Goal: Task Accomplishment & Management: Manage account settings

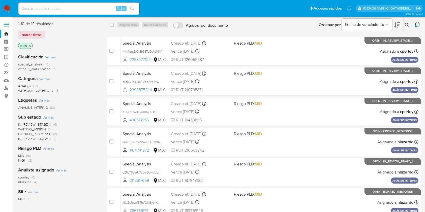
click at [30, 44] on icon "close-filter" at bounding box center [29, 45] width 3 height 3
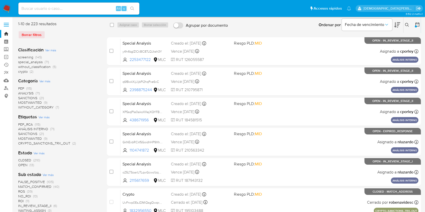
click at [418, 23] on icon at bounding box center [417, 24] width 5 height 5
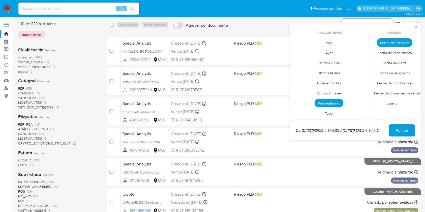
click at [334, 114] on span "Todo" at bounding box center [329, 113] width 18 height 10
click at [406, 131] on span "Aplicar" at bounding box center [402, 130] width 13 height 11
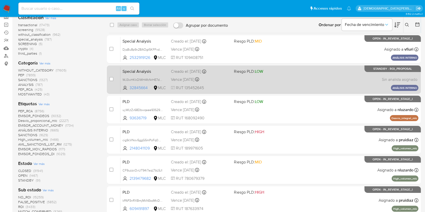
scroll to position [67, 0]
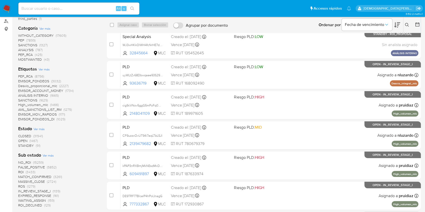
click at [418, 24] on icon at bounding box center [417, 24] width 5 height 5
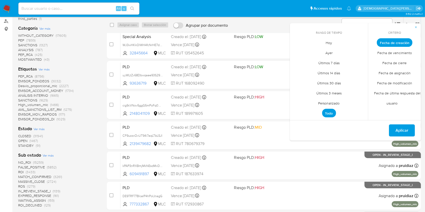
click at [333, 104] on span "Personalizado" at bounding box center [329, 103] width 32 height 10
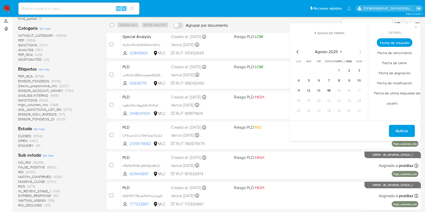
click at [298, 51] on icon "Mes anterior" at bounding box center [298, 52] width 6 height 6
click at [297, 52] on icon "Mes anterior" at bounding box center [298, 52] width 2 height 4
click at [309, 90] on button "13" at bounding box center [309, 91] width 8 height 8
click at [359, 51] on icon "Mes siguiente" at bounding box center [360, 52] width 6 height 6
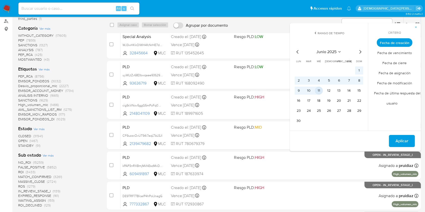
click at [318, 92] on button "11" at bounding box center [319, 91] width 8 height 8
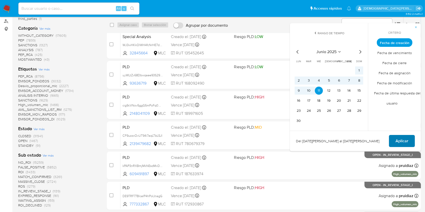
click at [399, 140] on span "Aplicar" at bounding box center [402, 141] width 13 height 11
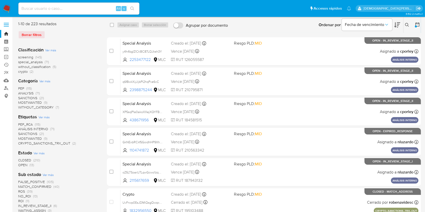
click at [24, 165] on span "OPEN" at bounding box center [22, 165] width 9 height 5
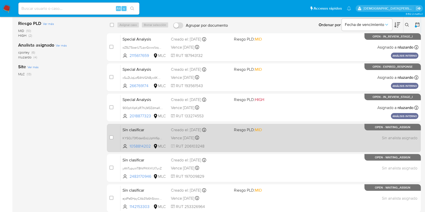
scroll to position [147, 0]
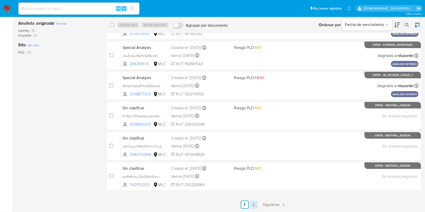
click at [254, 208] on link "2" at bounding box center [254, 205] width 8 height 8
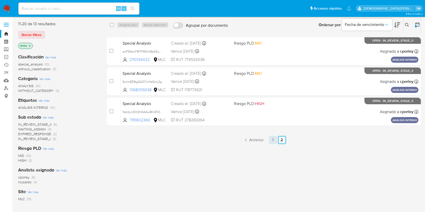
click at [270, 140] on link "1" at bounding box center [273, 140] width 8 height 8
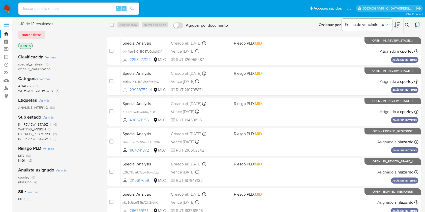
click at [396, 23] on icon at bounding box center [398, 25] width 6 height 6
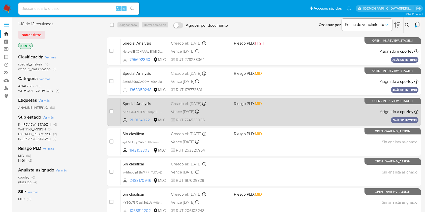
click at [280, 121] on div "Special Analysis pcP36dwFMTFM0mBpKEudPKPR 2110134022 MLC Riesgo PLD: MID Creado…" at bounding box center [270, 111] width 298 height 25
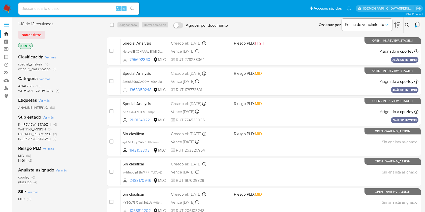
click at [30, 45] on icon "close-filter" at bounding box center [30, 46] width 2 height 2
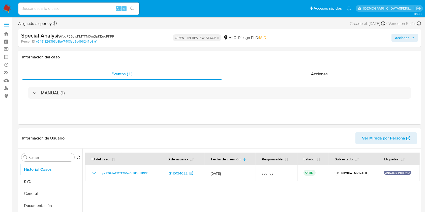
select select "10"
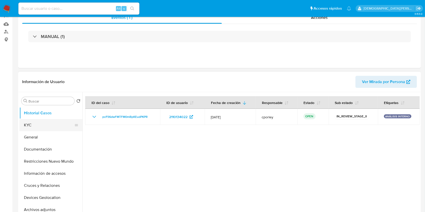
scroll to position [101, 0]
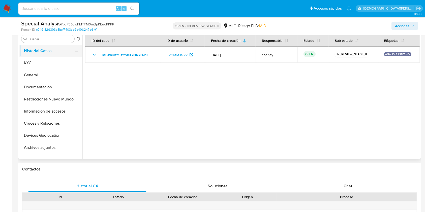
drag, startPoint x: 36, startPoint y: 78, endPoint x: 77, endPoint y: 53, distance: 47.9
click at [36, 78] on button "General" at bounding box center [50, 75] width 63 height 12
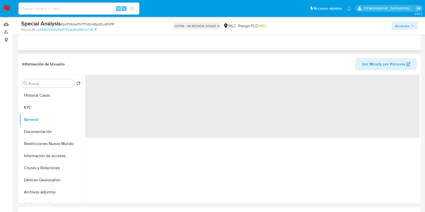
scroll to position [34, 0]
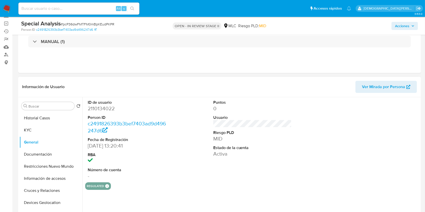
click at [98, 106] on dd "2110134022" at bounding box center [127, 108] width 79 height 7
copy dd "2110134022"
click at [104, 108] on dd "2110134022" at bounding box center [127, 108] width 79 height 7
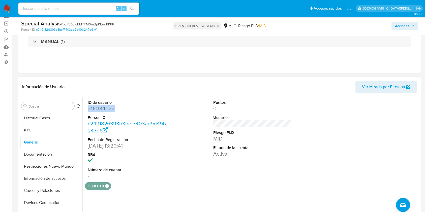
click at [106, 110] on dd "2110134022" at bounding box center [127, 108] width 79 height 7
drag, startPoint x: 36, startPoint y: 128, endPoint x: 61, endPoint y: 114, distance: 28.6
click at [36, 128] on button "KYC" at bounding box center [50, 130] width 63 height 12
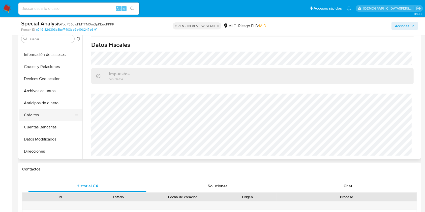
scroll to position [67, 0]
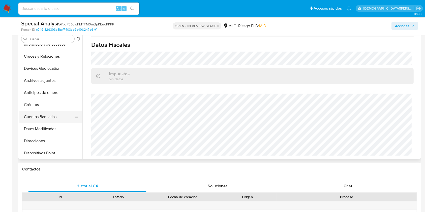
click at [44, 116] on button "Cuentas Bancarias" at bounding box center [48, 117] width 59 height 12
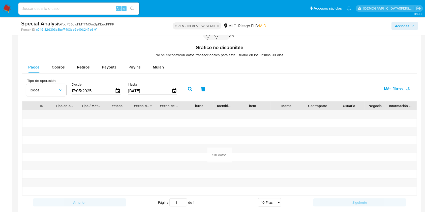
scroll to position [437, 0]
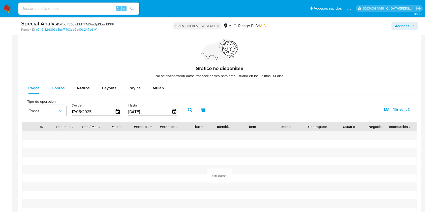
click at [62, 88] on span "Cobros" at bounding box center [58, 88] width 13 height 6
select select "10"
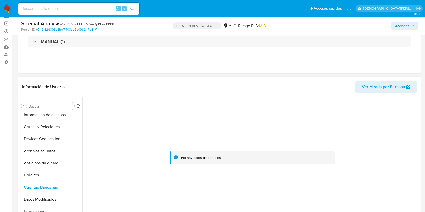
scroll to position [0, 0]
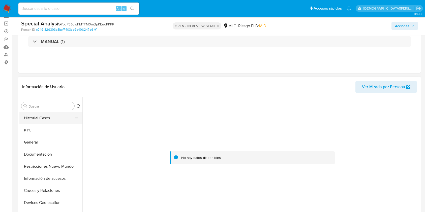
click at [47, 117] on button "Historial Casos" at bounding box center [48, 118] width 59 height 12
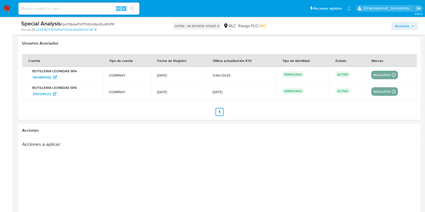
scroll to position [639, 0]
click at [47, 75] on span "1409891592" at bounding box center [42, 77] width 19 height 8
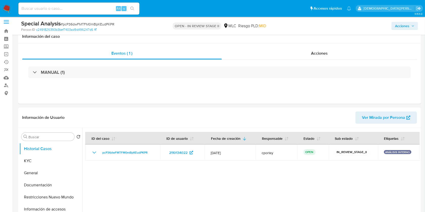
scroll to position [0, 0]
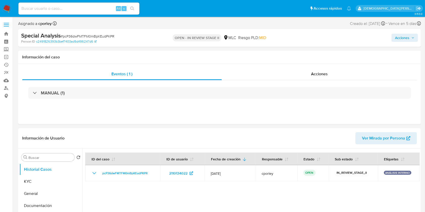
click at [403, 38] on span "Acciones" at bounding box center [402, 38] width 14 height 8
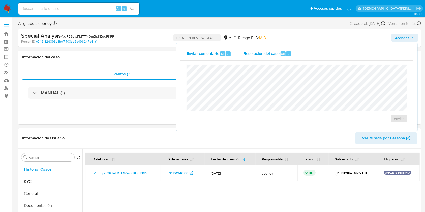
click at [252, 54] on span "Resolución del caso" at bounding box center [262, 54] width 36 height 6
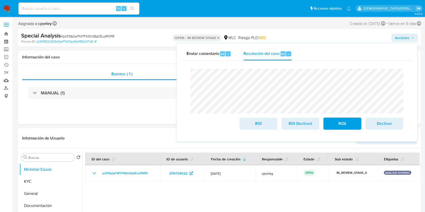
click at [162, 36] on div "Special Analysis # pcP36dwFMTFM0mBpKEudPKPR Person ID c2491826393b3bef7403ad9d4…" at bounding box center [219, 38] width 403 height 18
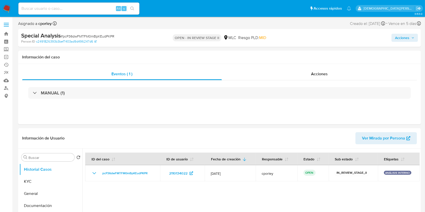
click at [396, 37] on span "Acciones" at bounding box center [402, 38] width 14 height 8
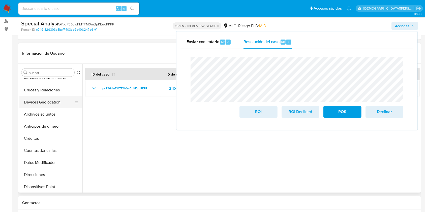
scroll to position [34, 0]
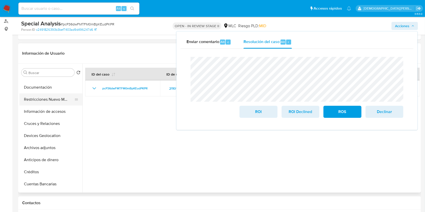
click at [49, 98] on button "Restricciones Nuevo Mundo" at bounding box center [48, 100] width 59 height 12
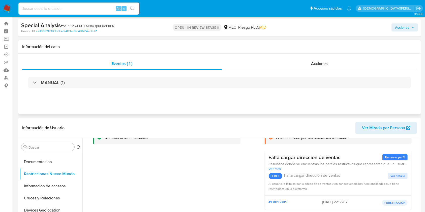
scroll to position [0, 0]
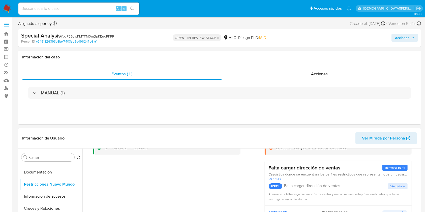
click at [400, 34] on span "Acciones" at bounding box center [402, 38] width 14 height 8
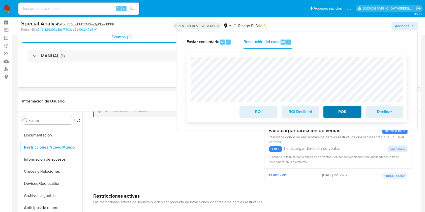
scroll to position [34, 0]
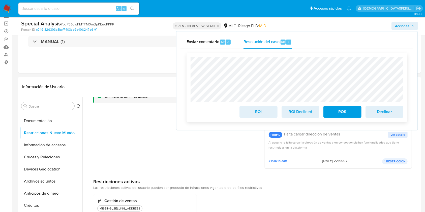
click at [339, 115] on span "ROS" at bounding box center [342, 111] width 25 height 11
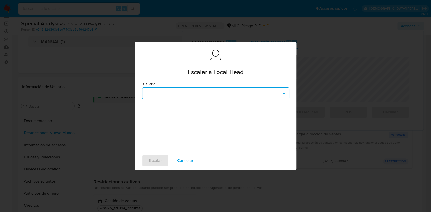
click at [212, 91] on button "button" at bounding box center [215, 94] width 147 height 12
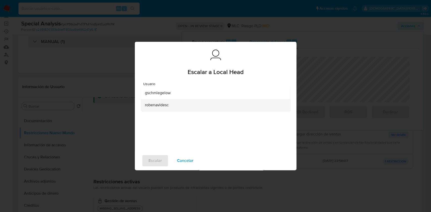
click at [177, 105] on div "robenavidesc" at bounding box center [214, 105] width 138 height 12
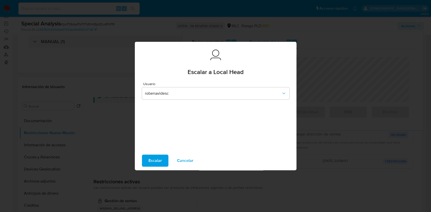
click at [155, 159] on span "Escalar" at bounding box center [154, 160] width 13 height 11
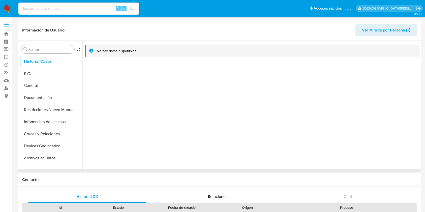
select select "10"
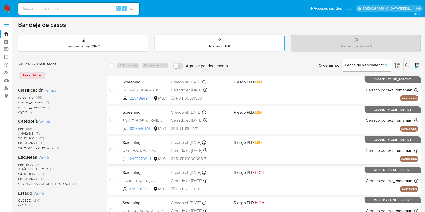
click at [205, 42] on div "Mis casos : 1466" at bounding box center [220, 43] width 130 height 16
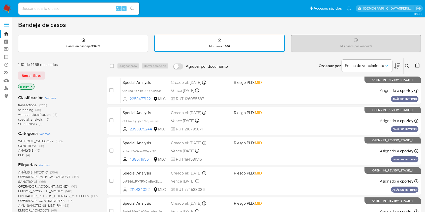
click at [32, 86] on icon "close-filter" at bounding box center [31, 86] width 3 height 3
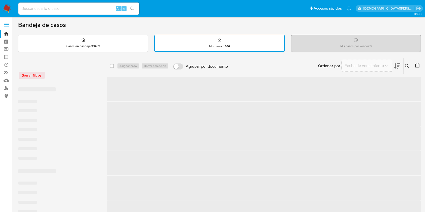
click at [32, 86] on div "‌ ‌ ‌ ‌ ‌ ‌ ‌ ‌" at bounding box center [58, 125] width 81 height 82
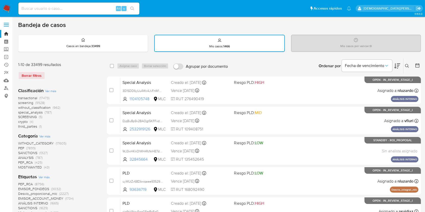
click at [311, 39] on div "Mis casos por vencer : 0" at bounding box center [356, 43] width 129 height 16
click at [417, 63] on icon at bounding box center [417, 65] width 5 height 5
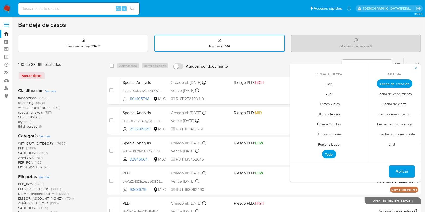
click at [326, 146] on span "Personalizado" at bounding box center [329, 145] width 32 height 10
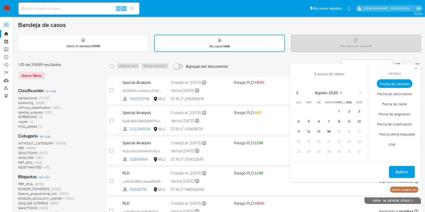
click at [299, 92] on icon "Mes anterior" at bounding box center [298, 93] width 6 height 6
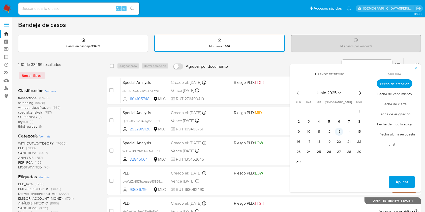
click at [340, 132] on button "13" at bounding box center [339, 132] width 8 height 8
click at [320, 134] on button "11" at bounding box center [319, 132] width 8 height 8
click at [297, 92] on icon "Mes anterior" at bounding box center [298, 93] width 6 height 6
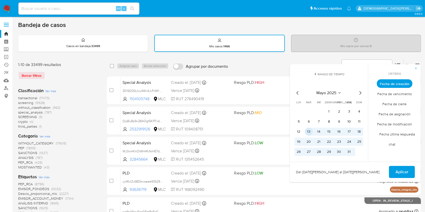
click at [310, 133] on button "13" at bounding box center [309, 132] width 8 height 8
click at [406, 170] on span "Aplicar" at bounding box center [402, 172] width 13 height 11
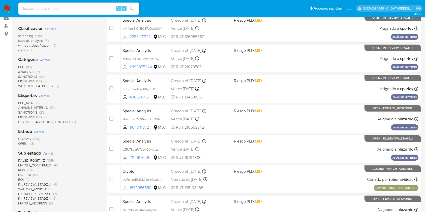
scroll to position [67, 0]
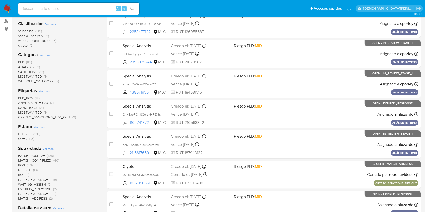
click at [25, 140] on span "OPEN" at bounding box center [22, 138] width 9 height 5
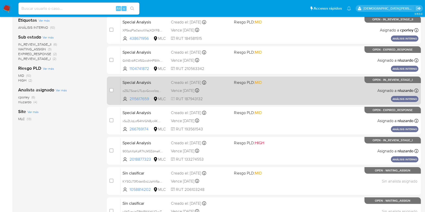
scroll to position [186, 0]
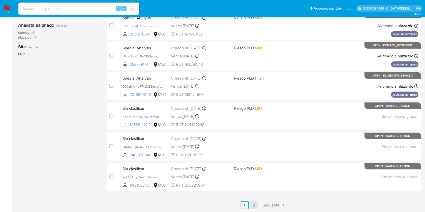
click at [253, 205] on link "2" at bounding box center [254, 206] width 8 height 8
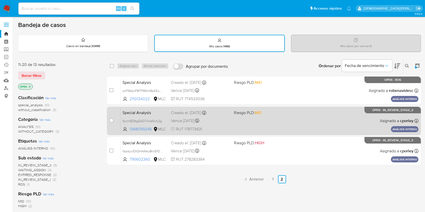
click at [220, 124] on div "Special Analysis Sccln8Z9tgGAO7vh1e6nhj2g 1368059248 MLC Riesgo PLD: MID Creado…" at bounding box center [270, 120] width 298 height 25
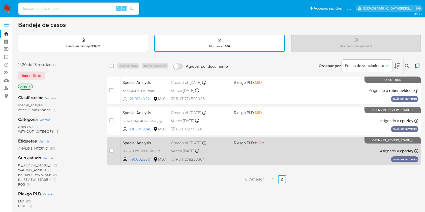
click at [231, 156] on div "Special Analysis NptdyciEXQHAAAu8KkE1OJwh 795602360 MLC Riesgo PLD: HIGH Creado…" at bounding box center [270, 151] width 298 height 25
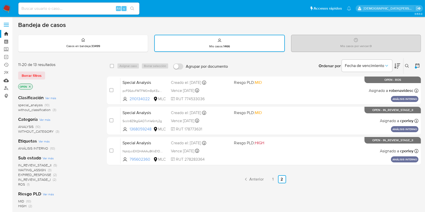
click at [7, 82] on link "Mulan" at bounding box center [30, 81] width 60 height 8
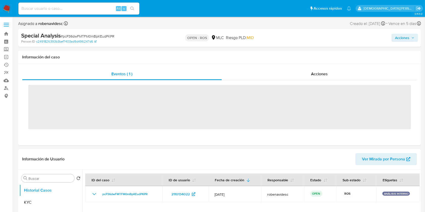
select select "10"
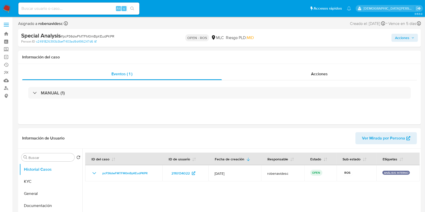
scroll to position [34, 0]
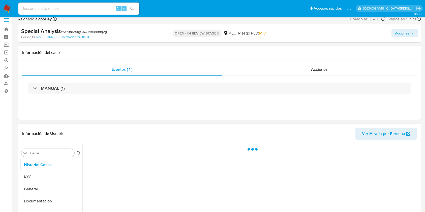
scroll to position [67, 0]
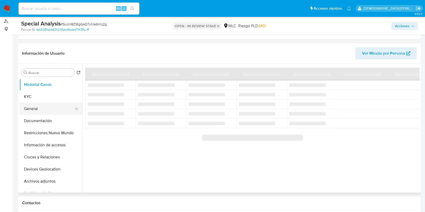
click at [39, 111] on button "General" at bounding box center [48, 109] width 59 height 12
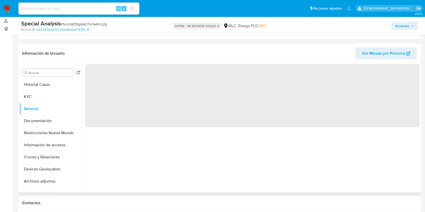
select select "10"
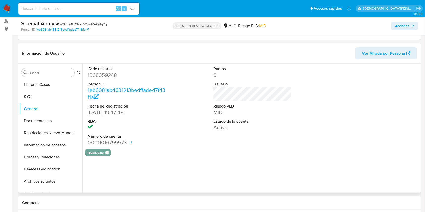
click at [91, 76] on dd "1368059248" at bounding box center [127, 75] width 79 height 7
copy dd "1368059248"
click at [107, 74] on dd "1368059248" at bounding box center [127, 75] width 79 height 7
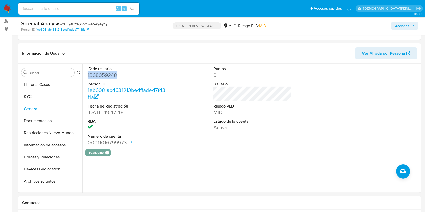
scroll to position [0, 0]
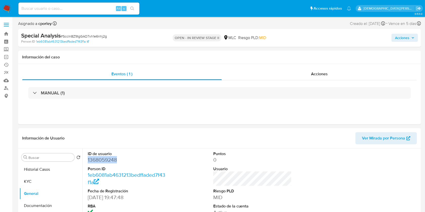
click at [323, 40] on span "Acciones" at bounding box center [402, 38] width 14 height 8
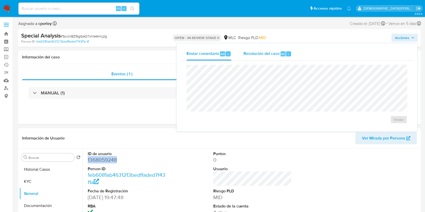
click at [256, 54] on span "Resolución del caso" at bounding box center [262, 54] width 36 height 6
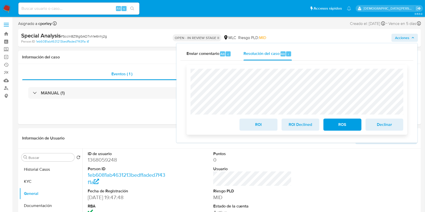
click at [323, 128] on span "ROS" at bounding box center [342, 124] width 25 height 11
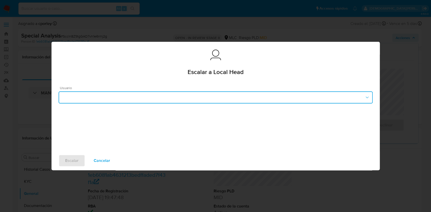
click at [143, 99] on button "button" at bounding box center [216, 98] width 314 height 12
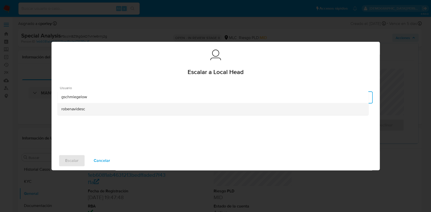
click at [90, 109] on div "robenavidesc" at bounding box center [212, 109] width 303 height 12
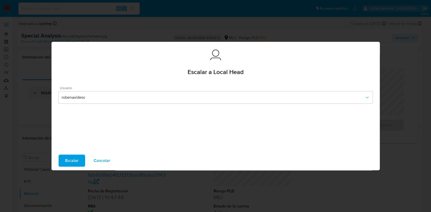
click at [67, 157] on span "Escalar" at bounding box center [71, 160] width 13 height 11
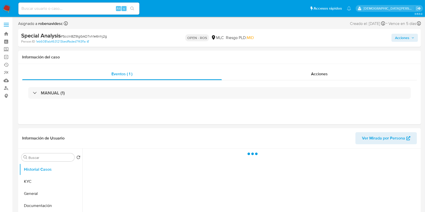
select select "10"
click at [288, 78] on div "Acciones" at bounding box center [320, 74] width 196 height 12
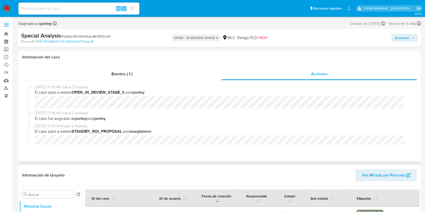
select select "10"
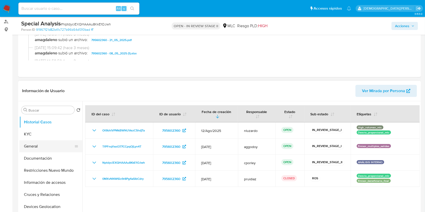
scroll to position [67, 0]
click at [48, 146] on button "General" at bounding box center [48, 146] width 59 height 12
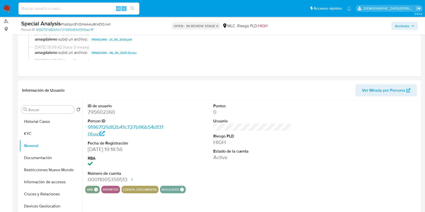
click at [99, 112] on dd "795602360" at bounding box center [127, 112] width 79 height 7
copy dd "795602360"
click at [38, 120] on button "Historial Casos" at bounding box center [48, 122] width 59 height 12
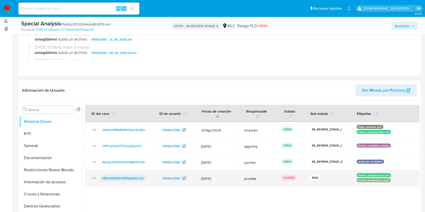
click at [129, 177] on span "0MXvNNW6io9r8Pg4aSIbCdry" at bounding box center [122, 179] width 41 height 6
click at [95, 178] on icon "Mostrar/Ocultar" at bounding box center [94, 179] width 6 height 6
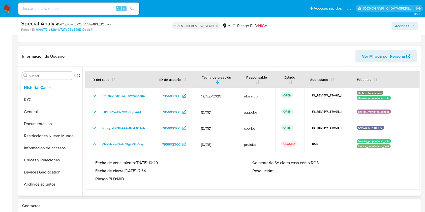
scroll to position [134, 0]
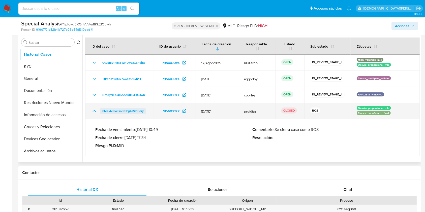
click at [118, 113] on span "0MXvNNW6io9r8Pg4aSIbCdry" at bounding box center [122, 111] width 41 height 6
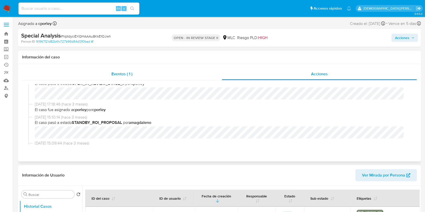
scroll to position [0, 0]
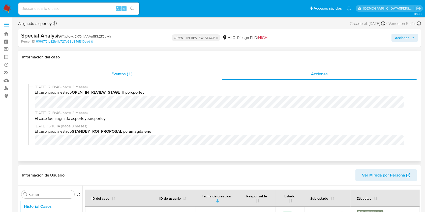
drag, startPoint x: 115, startPoint y: 72, endPoint x: 103, endPoint y: 72, distance: 11.4
click at [115, 72] on span "Eventos ( 1 )" at bounding box center [122, 74] width 21 height 6
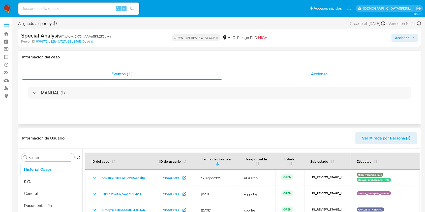
click at [300, 76] on div "Acciones" at bounding box center [320, 74] width 196 height 12
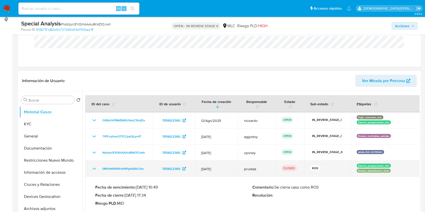
scroll to position [101, 0]
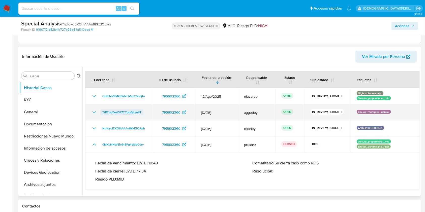
click at [122, 112] on span "TfPFnqYxet377CCpqOjLyn4T" at bounding box center [121, 112] width 39 height 6
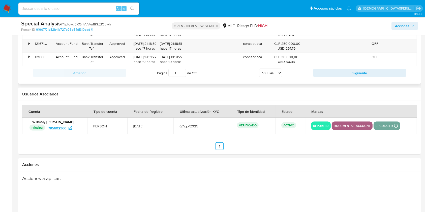
scroll to position [505, 0]
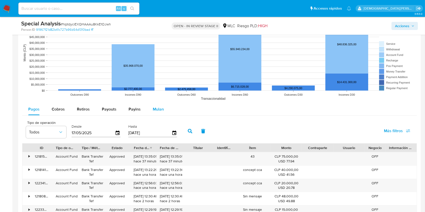
click at [156, 108] on span "Mulan" at bounding box center [158, 109] width 11 height 6
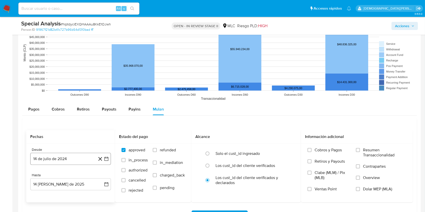
scroll to position [538, 0]
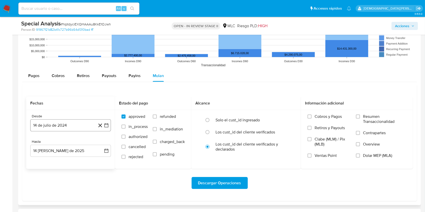
click at [82, 127] on button "14 de julio de 2024" at bounding box center [70, 126] width 81 height 12
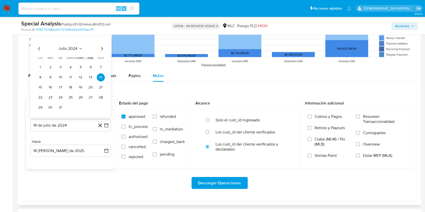
click at [101, 48] on icon "Mes siguiente" at bounding box center [102, 49] width 6 height 6
click at [101, 39] on icon "Mes siguiente" at bounding box center [102, 39] width 6 height 6
click at [101, 39] on div "octubre 2024 octubre 2024 lun lunes mar martes mié miércoles jue jueves vie vie…" at bounding box center [70, 78] width 81 height 80
click at [103, 51] on icon "Mes siguiente" at bounding box center [102, 49] width 6 height 6
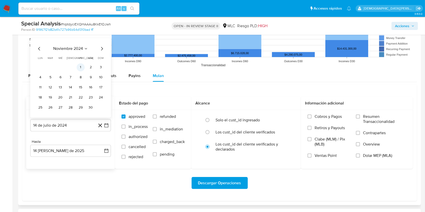
click at [80, 65] on button "1" at bounding box center [81, 68] width 8 height 8
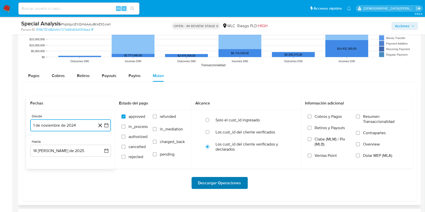
click at [214, 184] on span "Descargar Operaciones" at bounding box center [219, 183] width 43 height 11
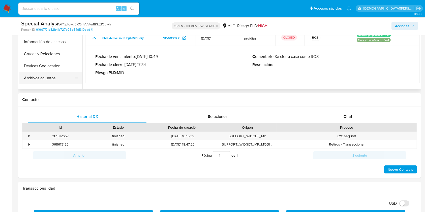
scroll to position [168, 0]
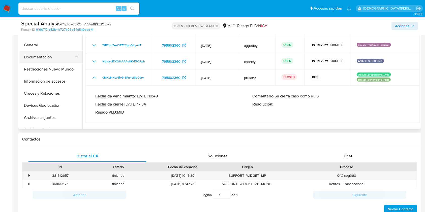
click at [44, 55] on button "Documentación" at bounding box center [48, 57] width 59 height 12
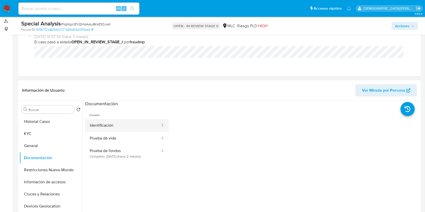
click at [116, 124] on button "Identificación" at bounding box center [123, 125] width 76 height 13
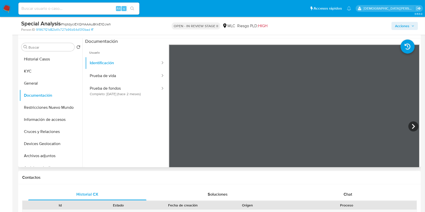
scroll to position [134, 0]
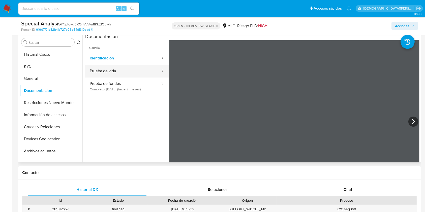
click at [127, 69] on button "Prueba de vida" at bounding box center [123, 71] width 76 height 13
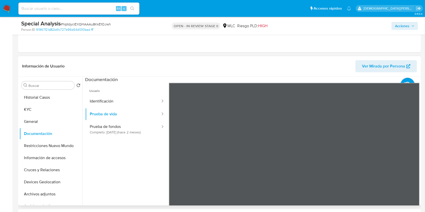
scroll to position [67, 0]
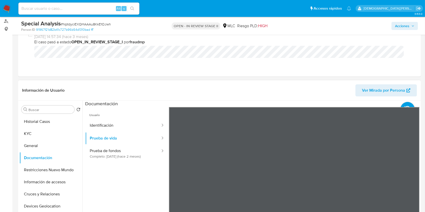
click at [286, 106] on section at bounding box center [252, 185] width 335 height 168
click at [124, 156] on button "Prueba de fondos Completo: 11/06/2025 (hace 2 meses)" at bounding box center [123, 153] width 76 height 17
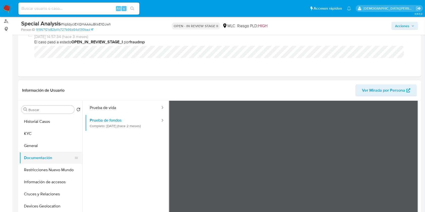
scroll to position [10, 0]
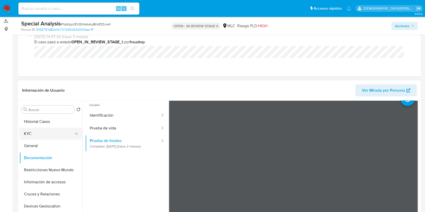
click at [44, 135] on button "KYC" at bounding box center [48, 134] width 59 height 12
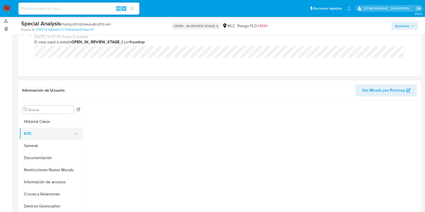
scroll to position [0, 0]
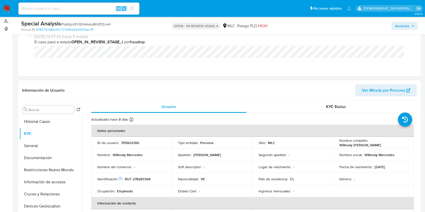
click at [363, 145] on p "Willmaly Mercedes Almerida Duarte" at bounding box center [361, 145] width 42 height 5
drag, startPoint x: 396, startPoint y: 145, endPoint x: 334, endPoint y: 148, distance: 62.1
click at [334, 148] on td "Nombre completo : Willmaly Mercedes Almerida Duarte" at bounding box center [374, 143] width 81 height 12
copy p "Willmaly Mercedes Almerida Duarte"
click at [48, 156] on button "Documentación" at bounding box center [48, 158] width 59 height 12
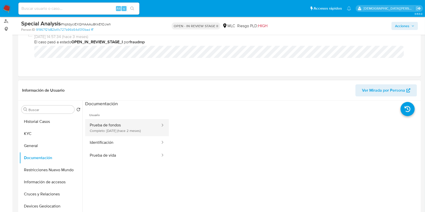
click at [125, 131] on button "Prueba de fondos Completo: 11/06/2025 (hace 2 meses)" at bounding box center [123, 127] width 76 height 17
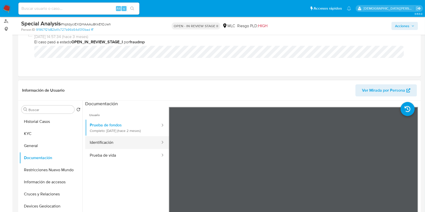
click at [116, 147] on button "Identificación" at bounding box center [123, 142] width 76 height 13
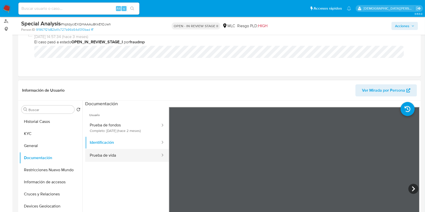
click at [97, 158] on button "Prueba de vida" at bounding box center [123, 155] width 76 height 13
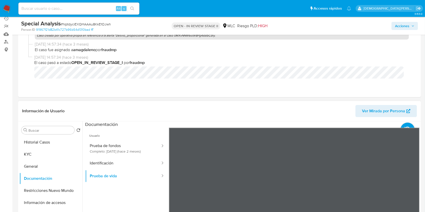
scroll to position [67, 0]
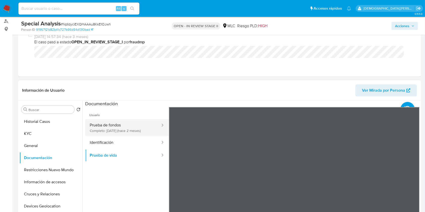
click at [118, 126] on button "Prueba de fondos Completo: 11/06/2025 (hace 2 meses)" at bounding box center [123, 127] width 76 height 17
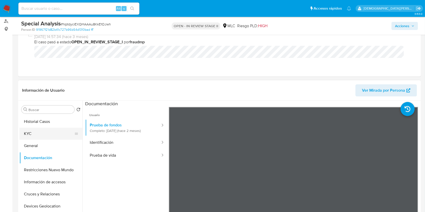
click at [48, 129] on button "KYC" at bounding box center [48, 134] width 59 height 12
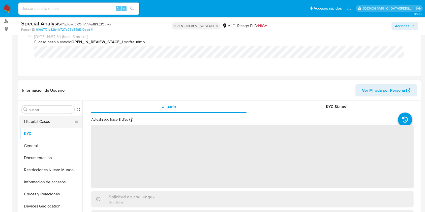
click at [54, 120] on button "Historial Casos" at bounding box center [48, 122] width 59 height 12
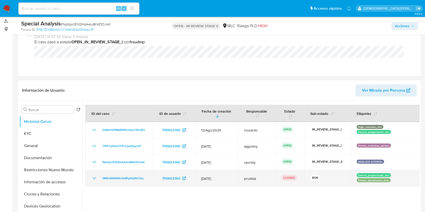
click at [94, 179] on icon "Mostrar/Ocultar" at bounding box center [94, 179] width 6 height 6
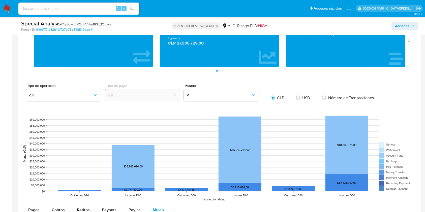
scroll to position [605, 0]
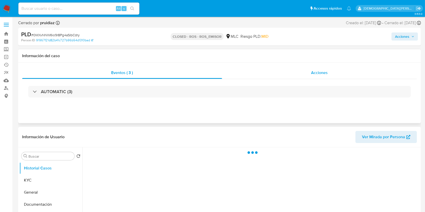
click at [309, 76] on div "Acciones" at bounding box center [319, 73] width 195 height 12
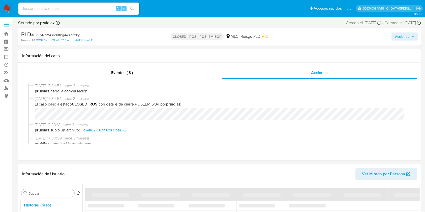
select select "10"
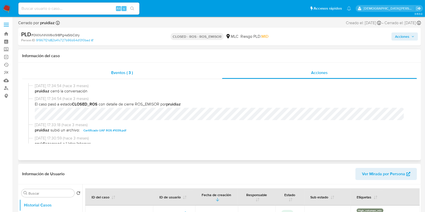
click at [119, 76] on div "Eventos ( 3 )" at bounding box center [122, 73] width 200 height 12
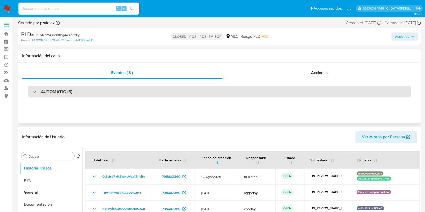
click at [225, 92] on div "AUTOMATIC (3)" at bounding box center [219, 92] width 383 height 12
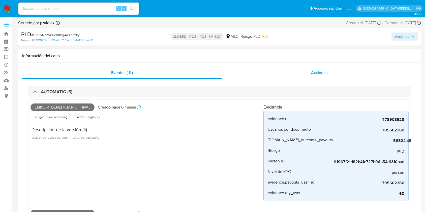
click at [268, 73] on div "Acciones" at bounding box center [319, 73] width 195 height 12
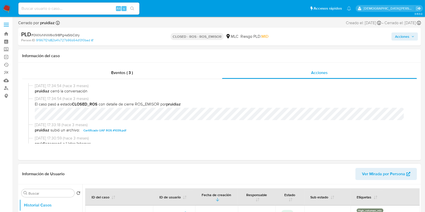
scroll to position [67, 0]
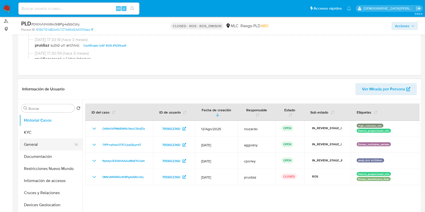
click at [40, 144] on button "General" at bounding box center [48, 145] width 59 height 12
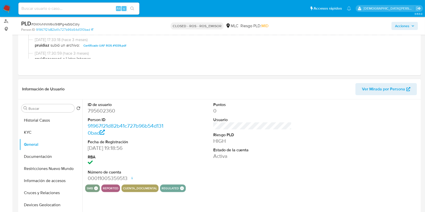
click at [95, 110] on dd "795602360" at bounding box center [127, 110] width 79 height 7
copy dd "795602360"
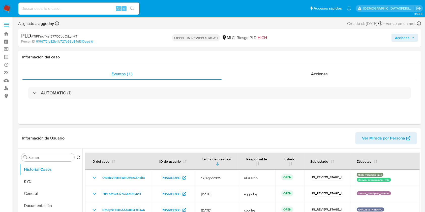
select select "10"
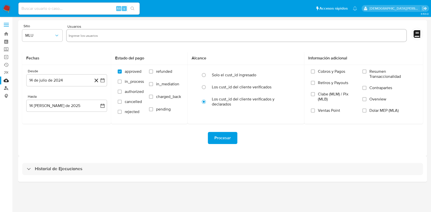
click at [7, 88] on link "Buscador de personas" at bounding box center [30, 89] width 60 height 8
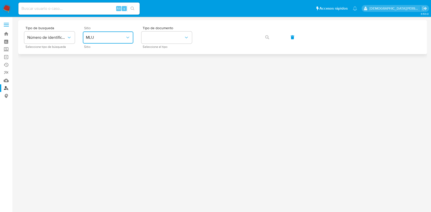
click at [114, 37] on span "MLU" at bounding box center [105, 37] width 39 height 5
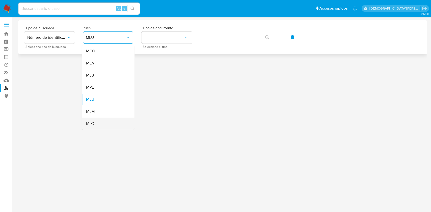
click at [99, 124] on div "MLC" at bounding box center [106, 124] width 41 height 12
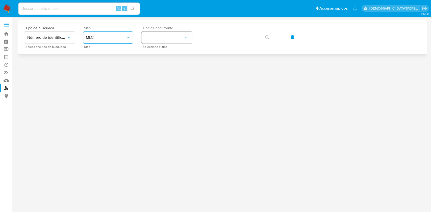
click at [180, 38] on button "identificationType" at bounding box center [166, 38] width 50 height 12
drag, startPoint x: 173, startPoint y: 54, endPoint x: 196, endPoint y: 43, distance: 25.4
click at [174, 53] on div "RUT RUT" at bounding box center [164, 53] width 41 height 17
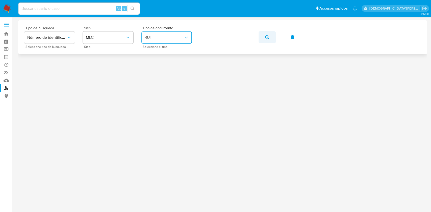
click at [268, 38] on icon "button" at bounding box center [267, 37] width 4 height 4
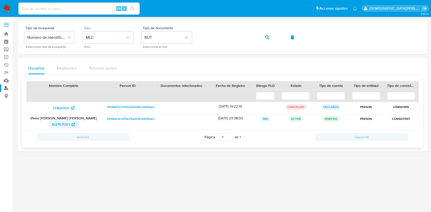
click at [60, 124] on span "1027571301" at bounding box center [61, 125] width 18 height 8
click at [268, 39] on icon "button" at bounding box center [267, 37] width 4 height 4
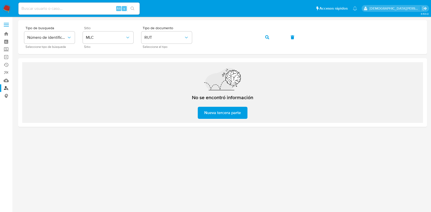
click at [8, 3] on nav "Pausado Ver notificaciones Alt s Accesos rápidos Presiona las siguientes teclas…" at bounding box center [215, 8] width 431 height 17
click at [7, 6] on img at bounding box center [7, 8] width 9 height 9
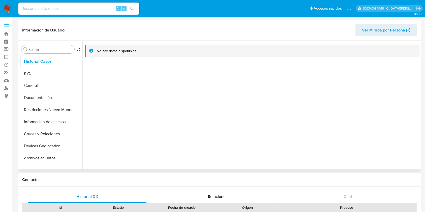
select select "10"
click at [39, 98] on button "Documentación" at bounding box center [48, 98] width 59 height 12
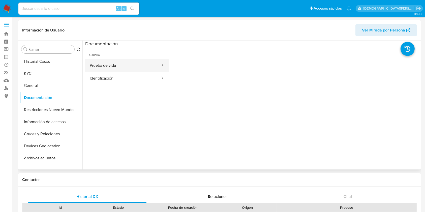
click at [130, 62] on button "Prueba de vida" at bounding box center [123, 65] width 76 height 13
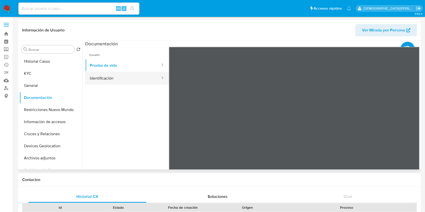
click at [101, 79] on button "Identificación" at bounding box center [123, 78] width 76 height 13
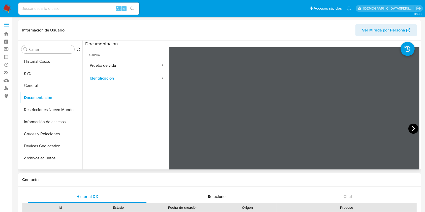
click at [411, 128] on icon at bounding box center [414, 129] width 10 height 10
click at [174, 130] on icon at bounding box center [175, 128] width 3 height 5
click at [117, 66] on button "Prueba de vida" at bounding box center [123, 65] width 76 height 13
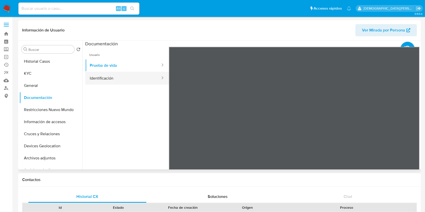
click at [109, 74] on button "Identificación" at bounding box center [123, 78] width 76 height 13
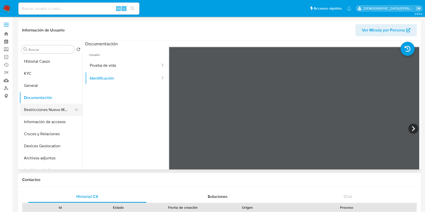
click at [35, 113] on button "Restricciones Nuevo Mundo" at bounding box center [48, 110] width 59 height 12
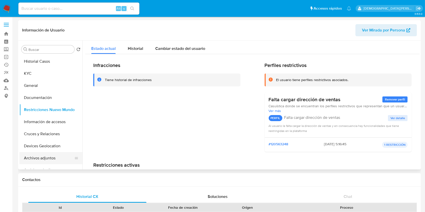
scroll to position [67, 0]
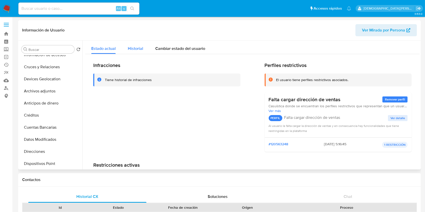
click at [133, 50] on span "Historial" at bounding box center [135, 49] width 15 height 6
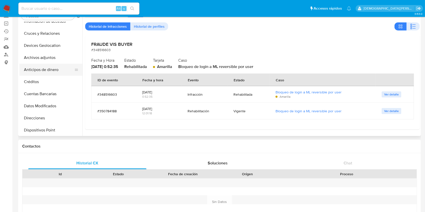
scroll to position [0, 0]
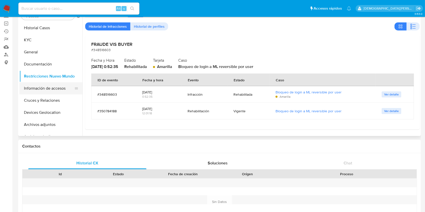
click at [48, 89] on button "Información de accesos" at bounding box center [48, 88] width 59 height 12
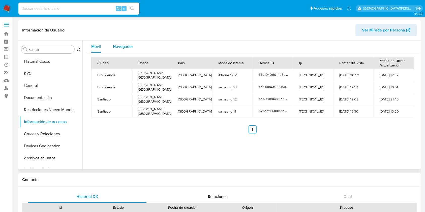
click at [114, 47] on span "Navegador" at bounding box center [123, 47] width 20 height 6
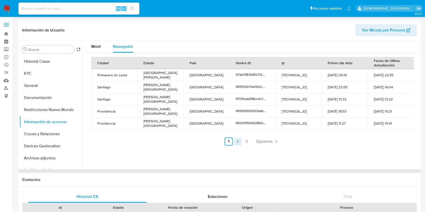
click at [237, 141] on link "2" at bounding box center [238, 142] width 8 height 8
click at [259, 140] on link "3" at bounding box center [261, 142] width 8 height 8
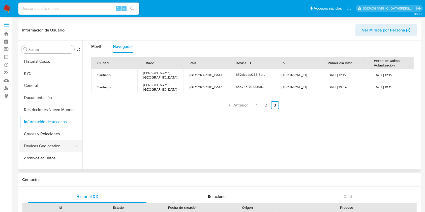
click at [32, 147] on button "Devices Geolocation" at bounding box center [48, 146] width 59 height 12
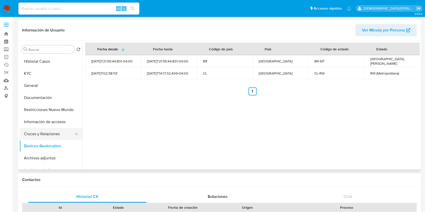
click at [44, 133] on button "Cruces y Relaciones" at bounding box center [48, 134] width 59 height 12
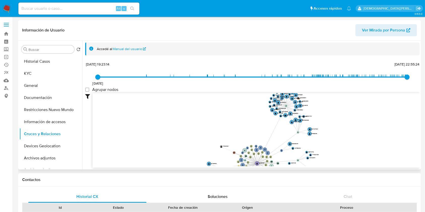
drag, startPoint x: 253, startPoint y: 124, endPoint x: 286, endPoint y: 168, distance: 54.5
click at [286, 168] on div "Accedé al Manual del usuario [DATE] [DATE] 19:23:14 [DATE] 22:55:24 Agrupar nod…" at bounding box center [251, 105] width 338 height 129
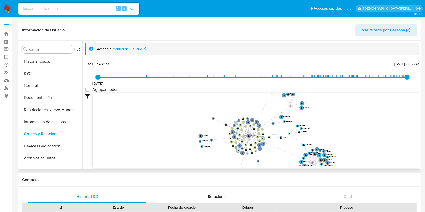
drag, startPoint x: 285, startPoint y: 145, endPoint x: 277, endPoint y: 100, distance: 45.4
click at [277, 100] on icon "user-1027571301  1027571301 phone-a67a844dcfeffa792eacea8a38a2f97e  person-04…" at bounding box center [256, 129] width 327 height 73
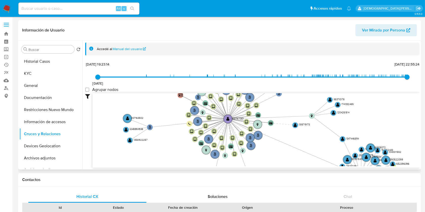
drag, startPoint x: 286, startPoint y: 150, endPoint x: 291, endPoint y: 140, distance: 11.5
click at [291, 140] on icon "user-1027571301  1027571301 phone-a67a844dcfeffa792eacea8a38a2f97e  person-04…" at bounding box center [256, 129] width 327 height 73
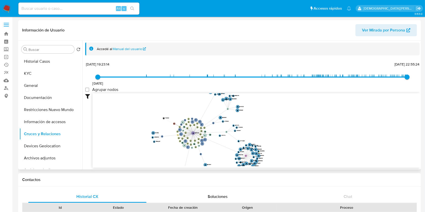
drag, startPoint x: 156, startPoint y: 123, endPoint x: 199, endPoint y: 160, distance: 57.1
click at [199, 160] on icon "user-1027571301  1027571301 phone-a67a844dcfeffa792eacea8a38a2f97e  person-04…" at bounding box center [256, 129] width 327 height 73
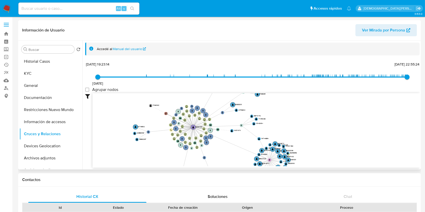
drag, startPoint x: 143, startPoint y: 147, endPoint x: 132, endPoint y: 145, distance: 11.1
click at [147, 152] on icon "user-1027571301  1027571301 phone-a67a844dcfeffa792eacea8a38a2f97e  person-04…" at bounding box center [256, 129] width 327 height 73
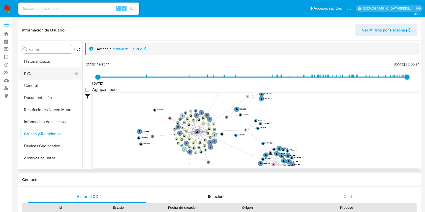
click at [43, 75] on button "KYC" at bounding box center [48, 74] width 59 height 12
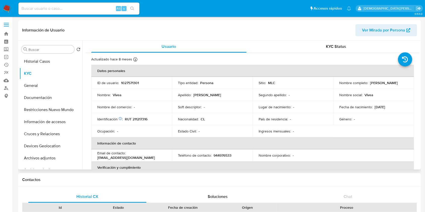
drag, startPoint x: 374, startPoint y: 85, endPoint x: 336, endPoint y: 85, distance: 38.3
click at [336, 85] on td "Nombre completo : [PERSON_NAME]" at bounding box center [374, 83] width 81 height 12
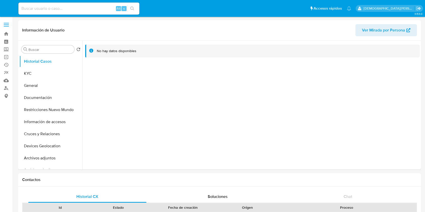
select select "10"
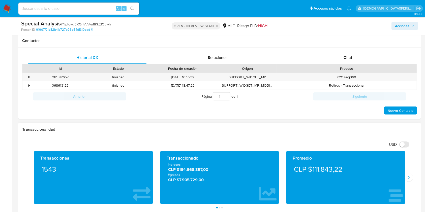
scroll to position [101, 0]
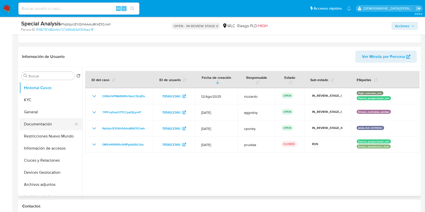
drag, startPoint x: 42, startPoint y: 121, endPoint x: 48, endPoint y: 120, distance: 6.4
click at [42, 121] on button "Documentación" at bounding box center [48, 124] width 59 height 12
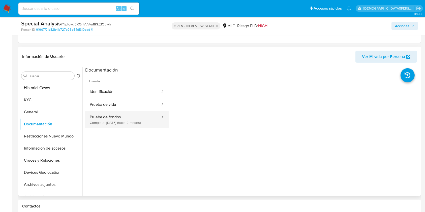
click at [123, 122] on button "Prueba de fondos Completo: [DATE] (hace 2 meses)" at bounding box center [123, 119] width 76 height 17
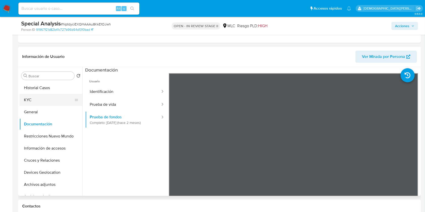
click at [51, 102] on button "KYC" at bounding box center [48, 100] width 59 height 12
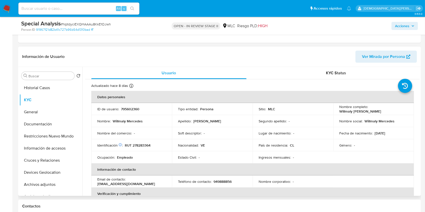
click at [141, 147] on p "RUT 278283364" at bounding box center [138, 145] width 26 height 5
copy p "278283364"
drag, startPoint x: 396, startPoint y: 110, endPoint x: 333, endPoint y: 112, distance: 62.8
click at [334, 112] on td "Nombre completo : Willmaly Mercedes Almerida Duarte" at bounding box center [374, 109] width 81 height 12
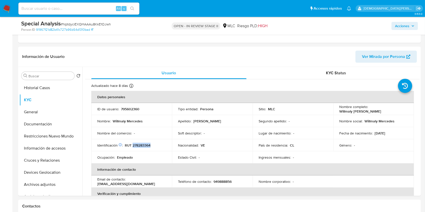
copy p "Willmaly [PERSON_NAME]"
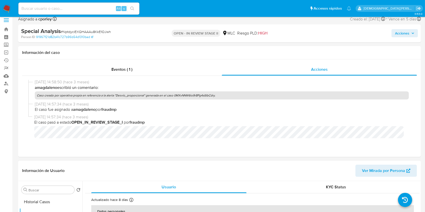
scroll to position [0, 0]
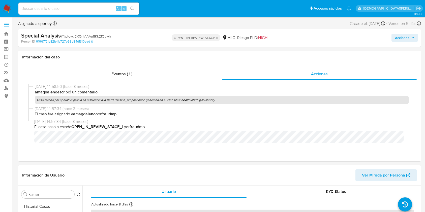
click at [403, 40] on span "Acciones" at bounding box center [402, 38] width 14 height 8
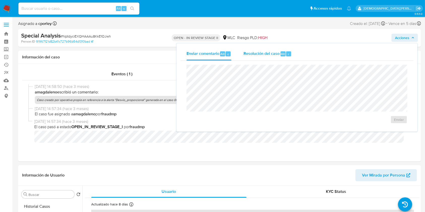
click at [267, 54] on span "Resolución del caso" at bounding box center [262, 54] width 36 height 6
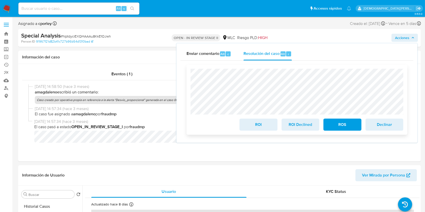
click at [348, 126] on span "ROS" at bounding box center [342, 124] width 25 height 11
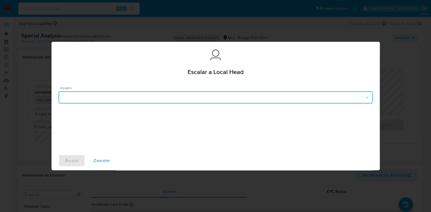
click at [176, 98] on button "button" at bounding box center [216, 98] width 314 height 12
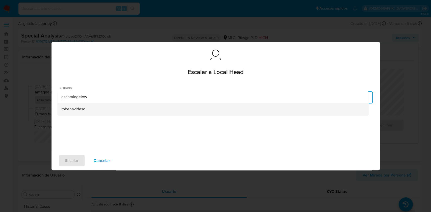
click at [81, 112] on div "robenavidesc" at bounding box center [212, 109] width 303 height 12
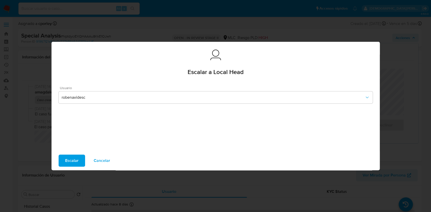
click at [75, 161] on span "Escalar" at bounding box center [71, 160] width 13 height 11
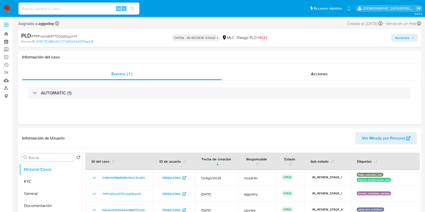
select select "10"
click at [37, 168] on button "Historial Casos" at bounding box center [48, 170] width 59 height 12
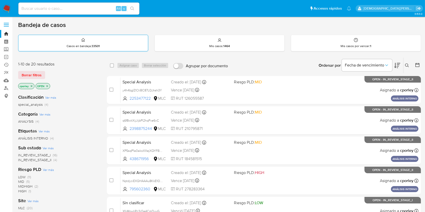
click at [86, 40] on div "Casos en bandeja : 33501" at bounding box center [83, 43] width 130 height 16
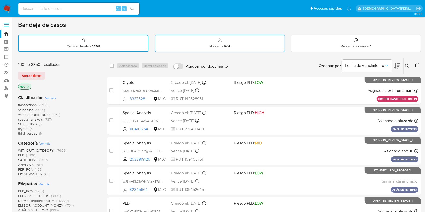
click at [227, 46] on strong "1464" at bounding box center [227, 46] width 7 height 5
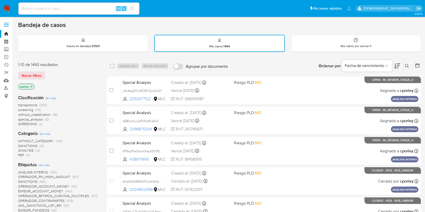
click at [406, 65] on icon at bounding box center [407, 66] width 4 height 4
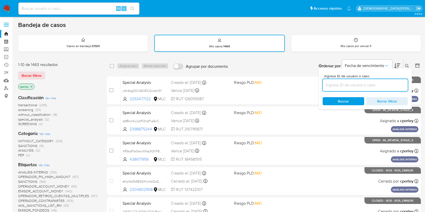
click at [376, 85] on input at bounding box center [365, 85] width 85 height 7
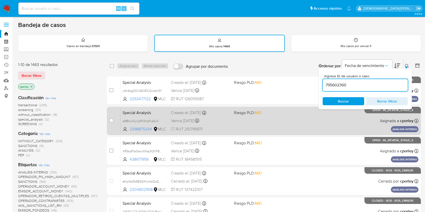
type input "795602360"
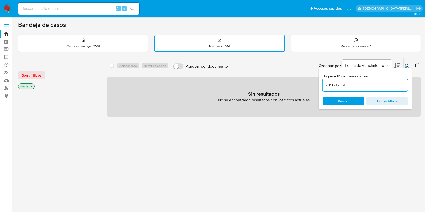
click at [32, 86] on icon "close-filter" at bounding box center [32, 87] width 2 height 2
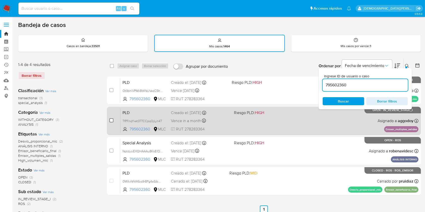
click at [111, 121] on input "checkbox" at bounding box center [111, 121] width 4 height 4
checkbox input "true"
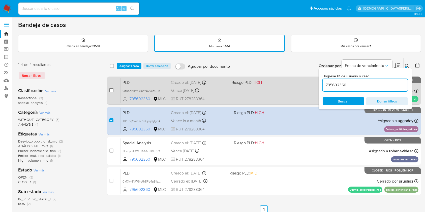
click at [112, 88] on input "checkbox" at bounding box center [111, 90] width 4 height 4
checkbox input "true"
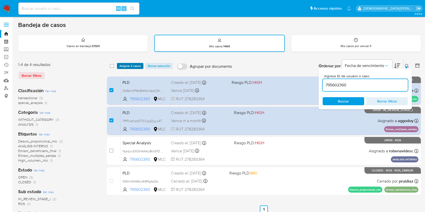
click at [127, 64] on span "Asignar 2 casos" at bounding box center [130, 66] width 21 height 5
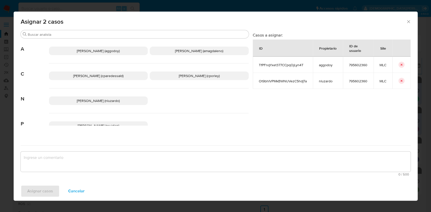
click at [166, 51] on p "Aline Magdaleno (amagdaleno)" at bounding box center [199, 51] width 99 height 9
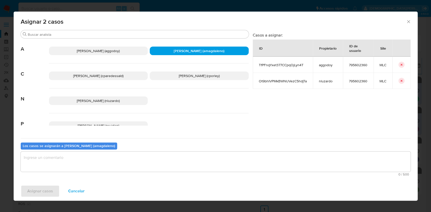
click at [134, 163] on textarea "assign-modal" at bounding box center [216, 162] width 390 height 20
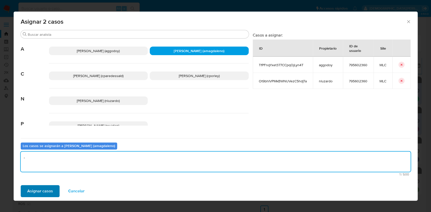
type textarea "-"
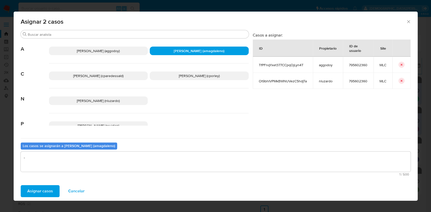
click at [44, 189] on span "Asignar casos" at bounding box center [40, 191] width 26 height 11
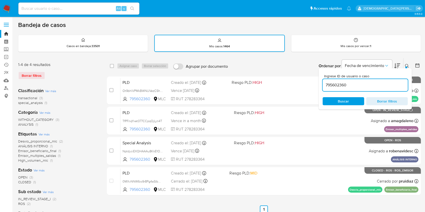
click at [394, 103] on span "Borrar filtros" at bounding box center [387, 101] width 35 height 7
click at [407, 65] on icon at bounding box center [407, 66] width 4 height 4
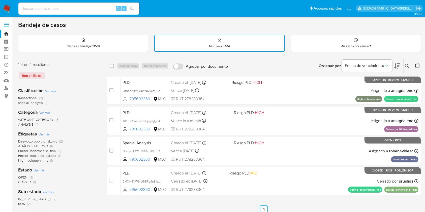
click at [408, 65] on icon at bounding box center [407, 66] width 4 height 4
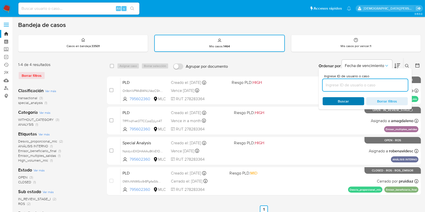
click at [355, 100] on span "Buscar" at bounding box center [343, 101] width 35 height 7
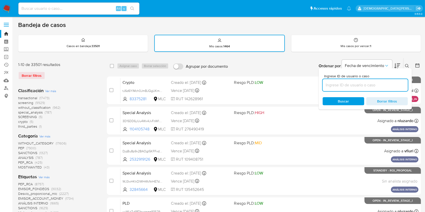
click at [418, 66] on icon at bounding box center [417, 65] width 5 height 5
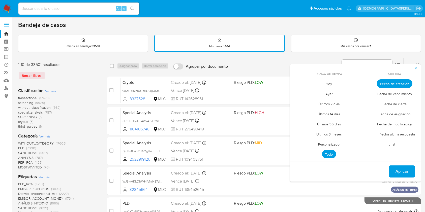
click at [332, 143] on span "Personalizado" at bounding box center [329, 145] width 32 height 10
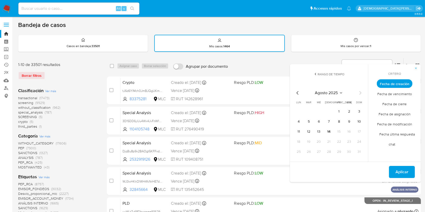
click at [299, 95] on icon "Mes anterior" at bounding box center [298, 93] width 6 height 6
click at [297, 92] on icon "Mes anterior" at bounding box center [298, 93] width 6 height 6
click at [311, 131] on button "13" at bounding box center [309, 132] width 8 height 8
click at [362, 92] on icon "Mes siguiente" at bounding box center [360, 93] width 6 height 6
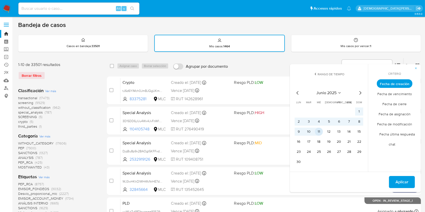
click at [319, 131] on button "11" at bounding box center [319, 132] width 8 height 8
click at [399, 179] on span "Aplicar" at bounding box center [402, 182] width 13 height 11
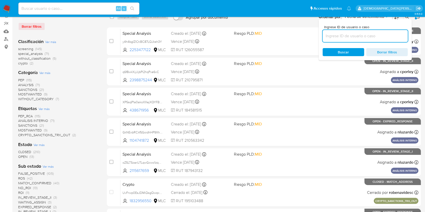
scroll to position [67, 0]
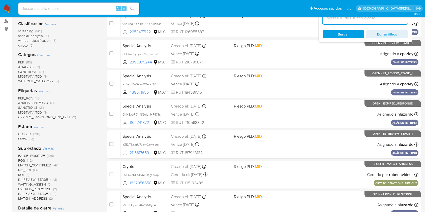
click at [22, 139] on span "OPEN" at bounding box center [22, 138] width 9 height 5
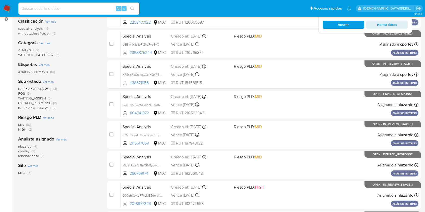
scroll to position [101, 0]
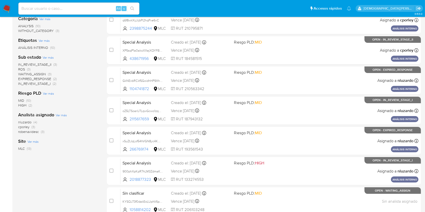
click at [27, 122] on span "nluzardo" at bounding box center [24, 122] width 13 height 5
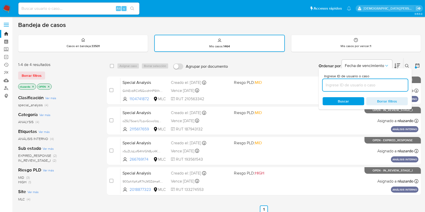
click at [418, 66] on icon at bounding box center [417, 65] width 5 height 5
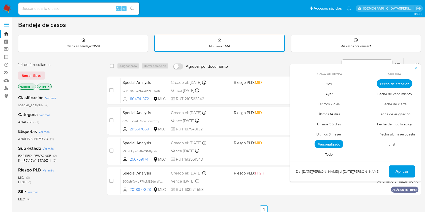
click at [331, 143] on span "Personalizado" at bounding box center [329, 144] width 29 height 9
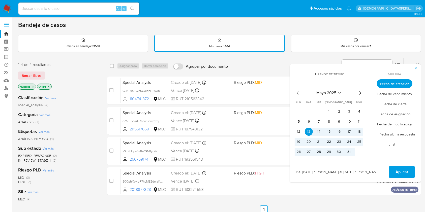
click at [360, 92] on icon "Mes siguiente" at bounding box center [361, 93] width 2 height 4
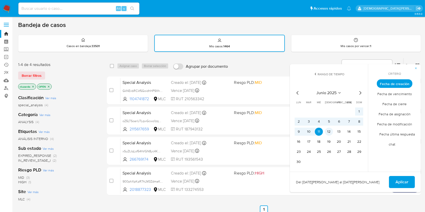
click at [328, 132] on button "12" at bounding box center [329, 132] width 8 height 8
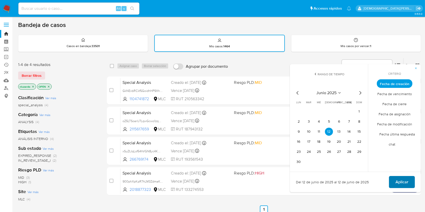
click at [401, 183] on span "Aplicar" at bounding box center [402, 182] width 13 height 11
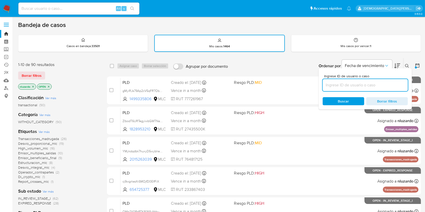
click at [49, 87] on icon "close-filter" at bounding box center [48, 86] width 3 height 3
click at [34, 85] on icon "close-filter" at bounding box center [33, 86] width 3 height 3
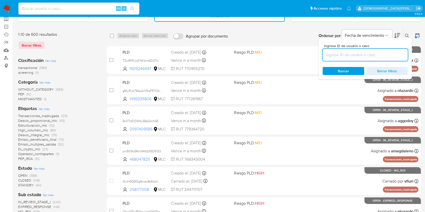
scroll to position [34, 0]
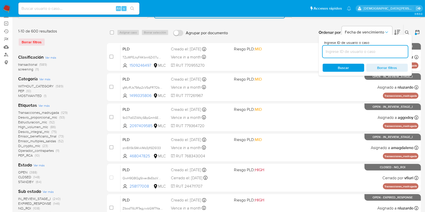
click at [25, 182] on span "STANDBY" at bounding box center [26, 182] width 16 height 5
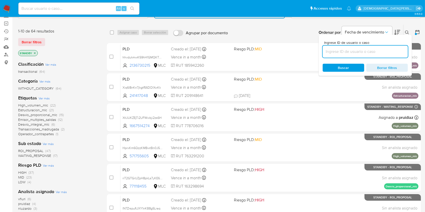
click at [36, 150] on span "ROI_PROPOSAL" at bounding box center [30, 151] width 25 height 5
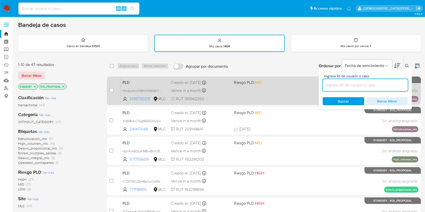
click at [222, 85] on div "PLD hhvdukmwK59hH1GMQKTnlLpk 2136730215 MLC Riesgo PLD: MID Creado el: 12/06/20…" at bounding box center [270, 90] width 298 height 25
click at [111, 90] on input "checkbox" at bounding box center [111, 90] width 4 height 4
checkbox input "true"
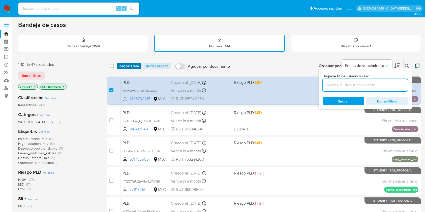
click at [129, 65] on span "Asignar 1 caso" at bounding box center [129, 66] width 19 height 5
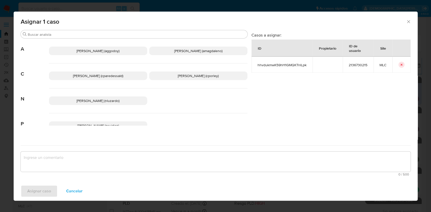
click at [190, 72] on p "Christian Porley (cporley)" at bounding box center [198, 76] width 98 height 9
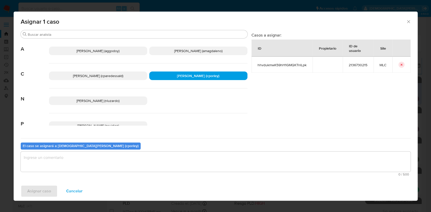
click at [156, 162] on textarea "assign-modal" at bounding box center [216, 162] width 390 height 20
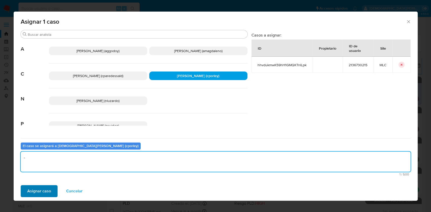
type textarea "-"
click at [44, 192] on span "Asignar caso" at bounding box center [39, 191] width 24 height 11
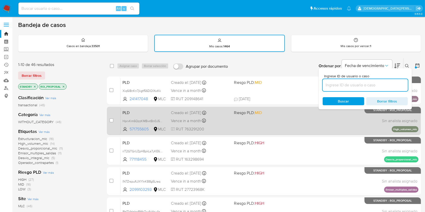
click at [264, 115] on span "Riesgo PLD: MID" at bounding box center [263, 112] width 59 height 7
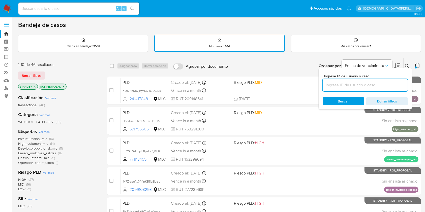
click at [408, 66] on icon at bounding box center [407, 66] width 4 height 4
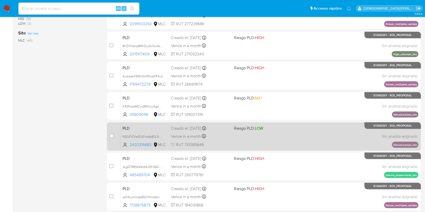
scroll to position [34, 0]
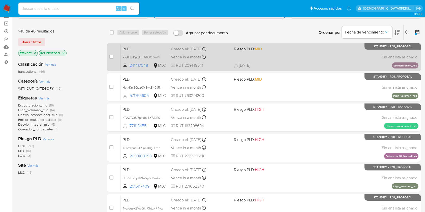
click at [265, 60] on div "PLD Xiq6I8nKn7jkgtf56DOlXwKk 241417048 MLC Riesgo PLD: MID Creado el: 12/06/202…" at bounding box center [270, 56] width 298 height 25
click at [112, 57] on input "checkbox" at bounding box center [111, 57] width 4 height 4
checkbox input "true"
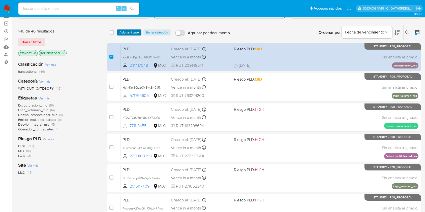
click at [126, 30] on span "Asignar 1 caso" at bounding box center [129, 32] width 19 height 5
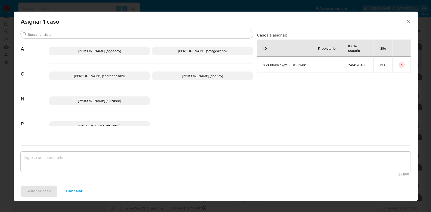
click at [192, 75] on span "Christian Porley (cporley)" at bounding box center [202, 75] width 41 height 5
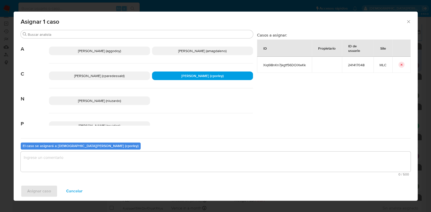
click at [139, 162] on textarea "assign-modal" at bounding box center [216, 162] width 390 height 20
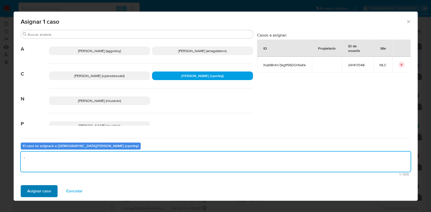
type textarea "-"
click at [45, 191] on span "Asignar caso" at bounding box center [39, 191] width 24 height 11
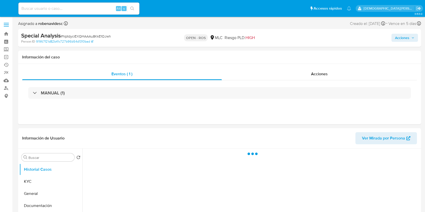
select select "10"
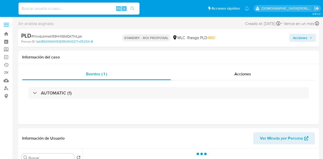
select select "10"
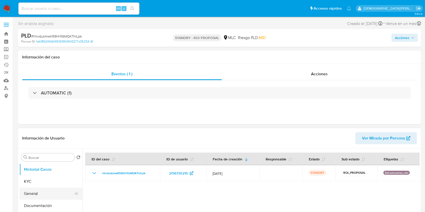
click at [42, 159] on button "General" at bounding box center [48, 194] width 59 height 12
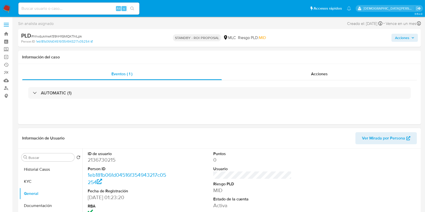
click at [99, 159] on dd "2136730215" at bounding box center [127, 160] width 79 height 7
copy dd "2136730215"
click at [37, 159] on button "Documentación" at bounding box center [48, 206] width 59 height 12
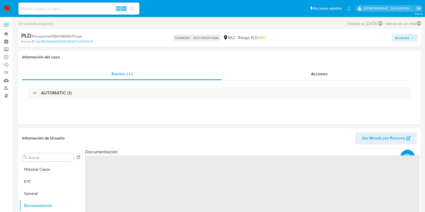
scroll to position [67, 0]
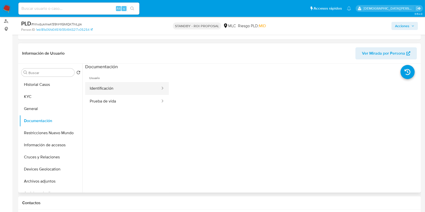
click at [125, 91] on button "Identificación" at bounding box center [123, 88] width 76 height 13
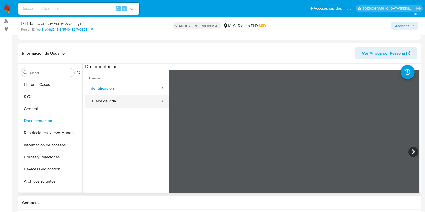
click at [111, 103] on button "Prueba de vida" at bounding box center [123, 101] width 76 height 13
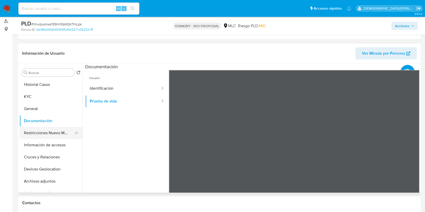
click at [36, 130] on button "Restricciones Nuevo Mundo" at bounding box center [48, 133] width 59 height 12
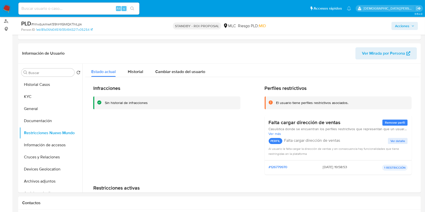
scroll to position [134, 0]
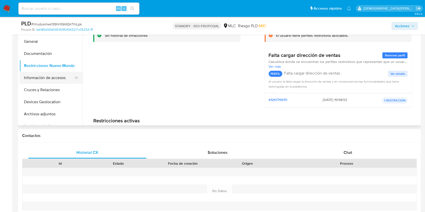
click at [52, 80] on button "Información de accesos" at bounding box center [48, 78] width 59 height 12
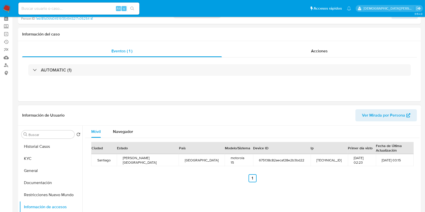
scroll to position [34, 0]
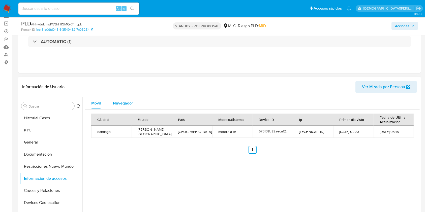
click at [117, 103] on span "Navegador" at bounding box center [123, 103] width 20 height 6
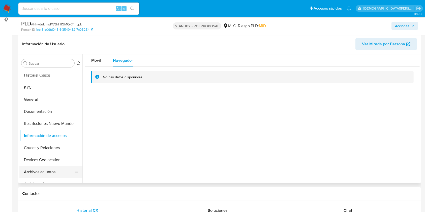
scroll to position [101, 0]
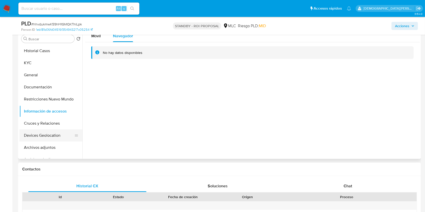
click at [44, 134] on button "Devices Geolocation" at bounding box center [48, 136] width 59 height 12
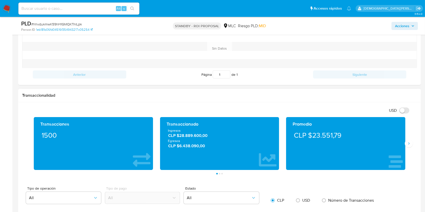
scroll to position [336, 0]
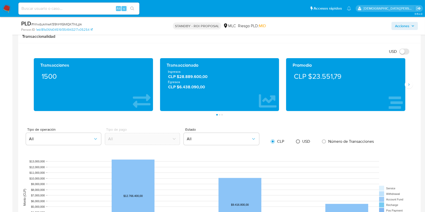
click at [298, 143] on input "radio" at bounding box center [298, 142] width 8 height 8
radio input "true"
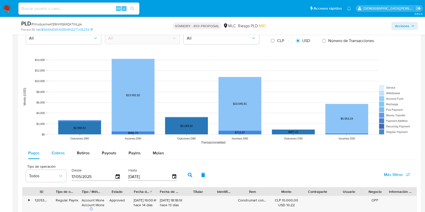
click at [62, 151] on span "Cobros" at bounding box center [58, 153] width 13 height 6
select select "10"
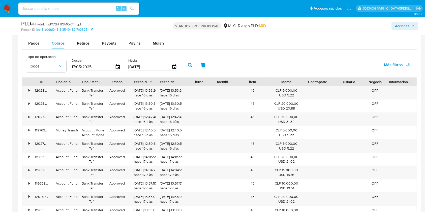
scroll to position [572, 0]
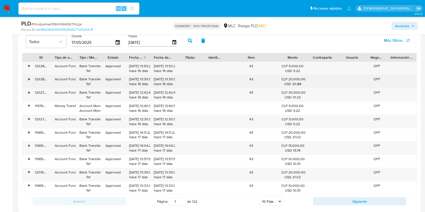
drag, startPoint x: 270, startPoint y: 56, endPoint x: 287, endPoint y: 80, distance: 30.0
click at [287, 80] on div "ID Tipo de operación Tipo / Método Estado Fecha de creación Fecha de aprobación…" at bounding box center [219, 124] width 395 height 142
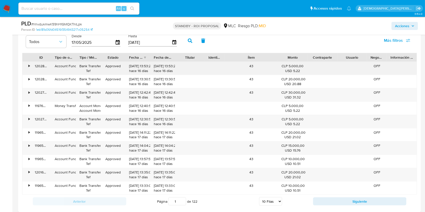
click at [30, 67] on div "•" at bounding box center [29, 66] width 1 height 5
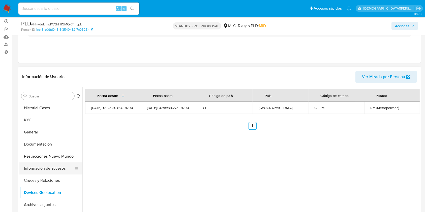
scroll to position [67, 0]
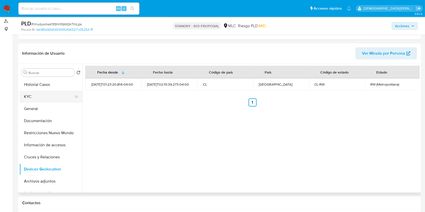
click at [42, 99] on button "KYC" at bounding box center [48, 97] width 59 height 12
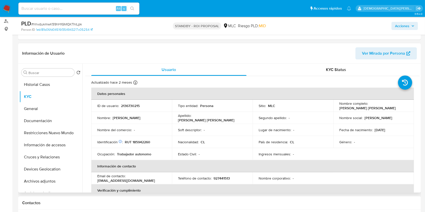
drag, startPoint x: 338, startPoint y: 109, endPoint x: 397, endPoint y: 109, distance: 59.5
click at [323, 109] on div "Nombre completo : Francisca Alejandra Suárez Salinas" at bounding box center [374, 105] width 69 height 9
copy p "Francisca Alejandra Suárez Salinas"
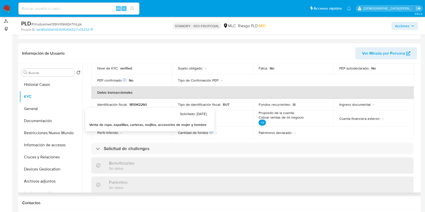
scroll to position [0, 0]
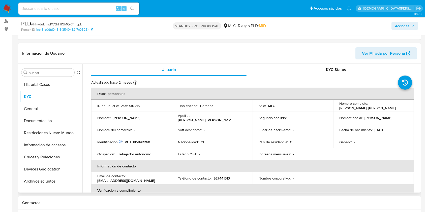
click at [145, 142] on p "RUT 185942260" at bounding box center [137, 142] width 25 height 5
copy p "185942260"
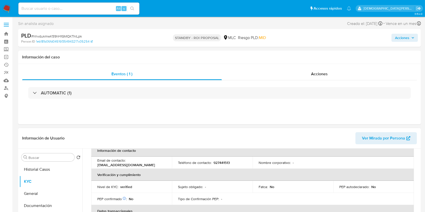
scroll to position [34, 0]
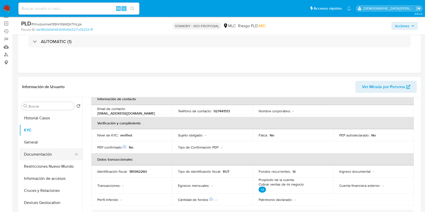
click at [40, 153] on button "Documentación" at bounding box center [48, 155] width 59 height 12
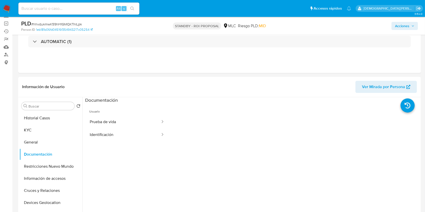
click at [128, 123] on button "Prueba de vida" at bounding box center [123, 122] width 76 height 13
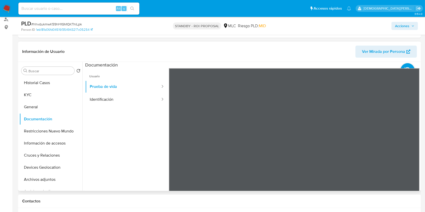
scroll to position [101, 0]
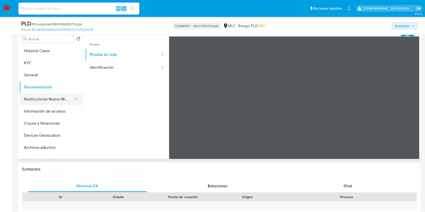
click at [50, 101] on button "Restricciones Nuevo Mundo" at bounding box center [48, 99] width 59 height 12
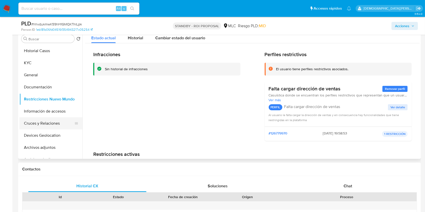
click at [45, 122] on button "Cruces y Relaciones" at bounding box center [48, 124] width 59 height 12
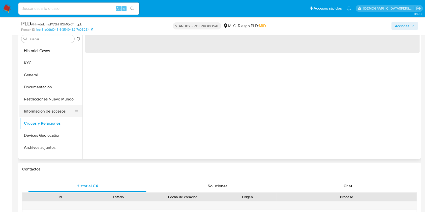
click at [53, 111] on button "Información de accesos" at bounding box center [48, 111] width 59 height 12
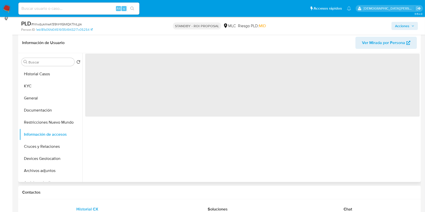
scroll to position [67, 0]
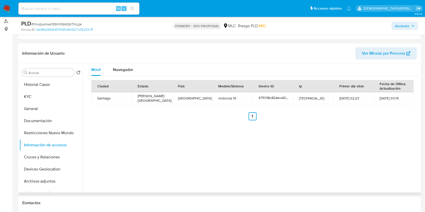
click at [124, 62] on div "Información de Usuario Ver Mirada por Persona" at bounding box center [219, 53] width 403 height 20
click at [125, 70] on span "Navegador" at bounding box center [123, 70] width 20 height 6
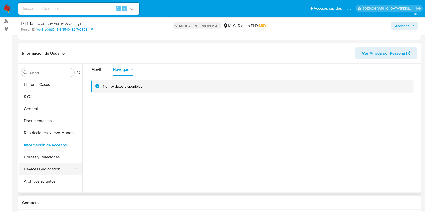
click at [39, 159] on button "Devices Geolocation" at bounding box center [48, 169] width 59 height 12
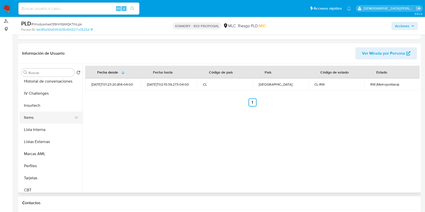
scroll to position [213, 0]
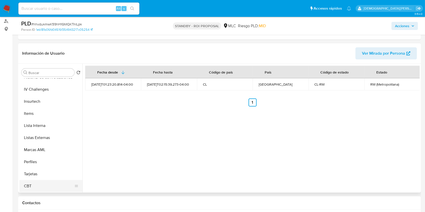
click at [34, 159] on button "CBT" at bounding box center [48, 186] width 59 height 12
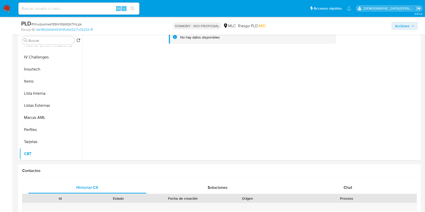
scroll to position [101, 0]
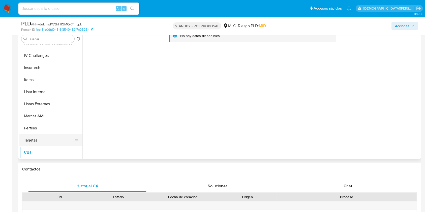
click at [57, 142] on button "Tarjetas" at bounding box center [48, 140] width 59 height 12
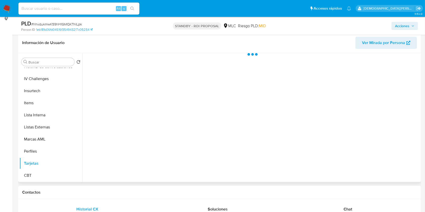
scroll to position [67, 0]
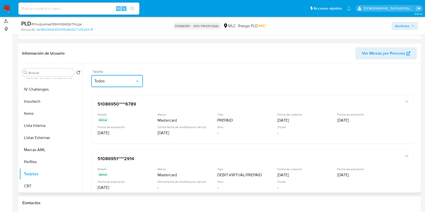
click at [137, 82] on icon "button" at bounding box center [137, 81] width 5 height 5
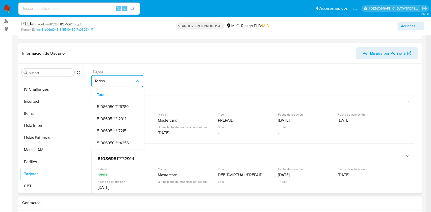
click at [137, 82] on icon "button" at bounding box center [137, 81] width 5 height 5
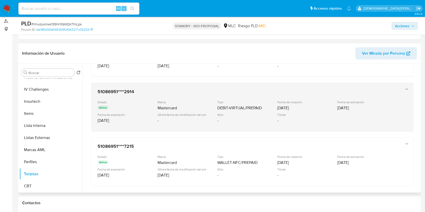
click at [323, 88] on icon "button" at bounding box center [407, 89] width 5 height 5
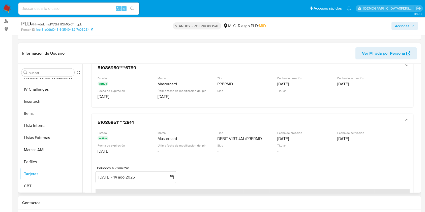
scroll to position [0, 0]
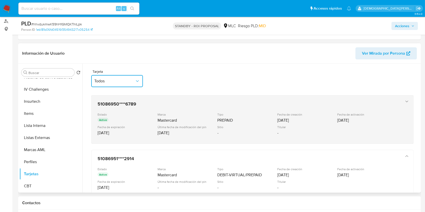
click at [323, 102] on icon "button" at bounding box center [407, 101] width 5 height 5
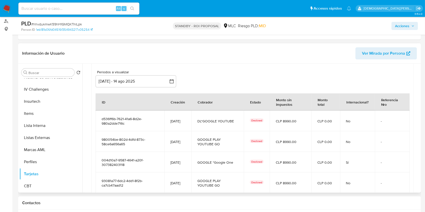
scroll to position [486, 0]
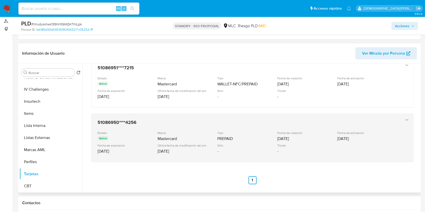
click at [323, 119] on icon "button" at bounding box center [407, 120] width 5 height 5
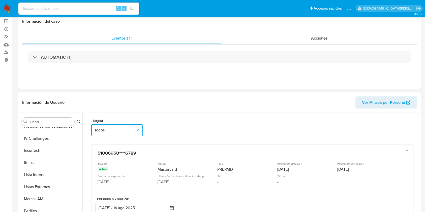
scroll to position [0, 0]
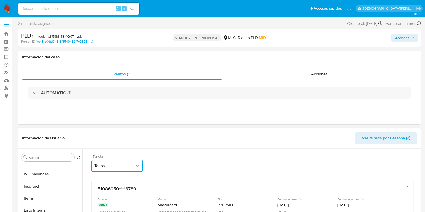
click at [112, 159] on span "Todos" at bounding box center [114, 166] width 41 height 5
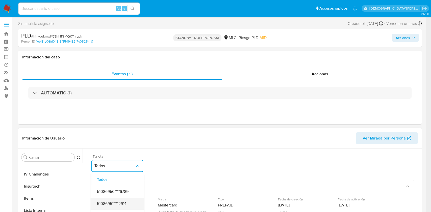
click at [108, 159] on span "51086951****2914" at bounding box center [112, 204] width 30 height 5
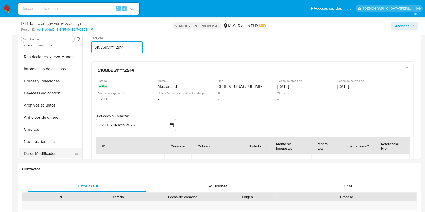
scroll to position [11, 0]
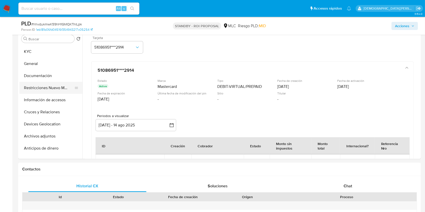
click at [51, 89] on button "Restricciones Nuevo Mundo" at bounding box center [48, 88] width 59 height 12
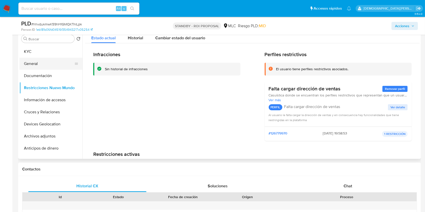
click at [35, 63] on button "General" at bounding box center [48, 64] width 59 height 12
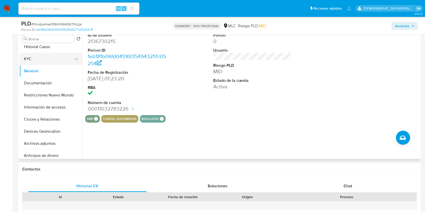
scroll to position [0, 0]
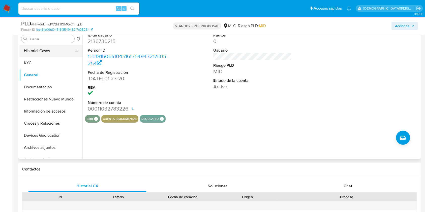
click at [52, 53] on button "Historial Casos" at bounding box center [48, 51] width 59 height 12
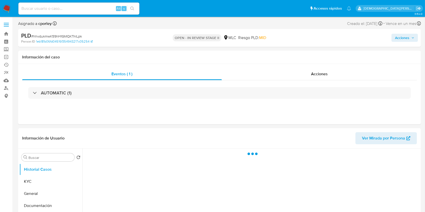
drag, startPoint x: 402, startPoint y: 37, endPoint x: 398, endPoint y: 39, distance: 3.7
click at [402, 37] on span "Acciones" at bounding box center [402, 38] width 14 height 8
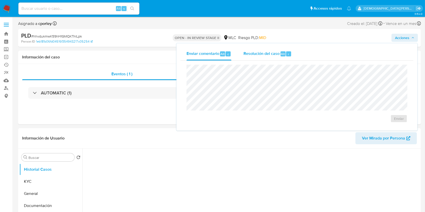
click at [257, 53] on span "Resolución del caso" at bounding box center [262, 54] width 36 height 6
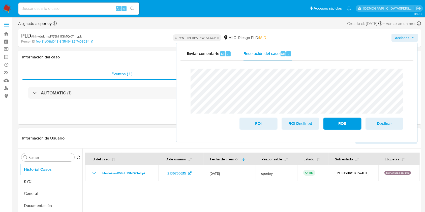
select select "10"
click at [264, 126] on span "ROI" at bounding box center [258, 123] width 25 height 11
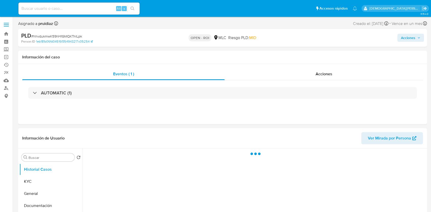
select select "10"
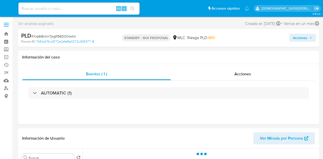
select select "10"
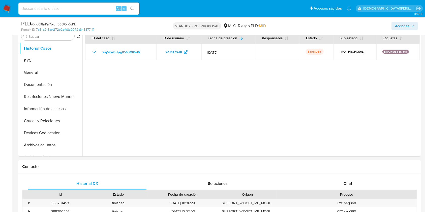
scroll to position [168, 0]
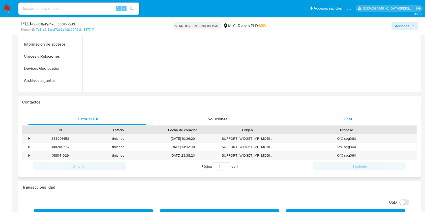
click at [323, 122] on div "Chat" at bounding box center [348, 119] width 118 height 12
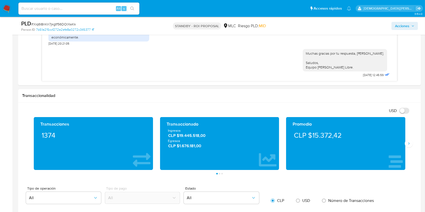
scroll to position [269, 0]
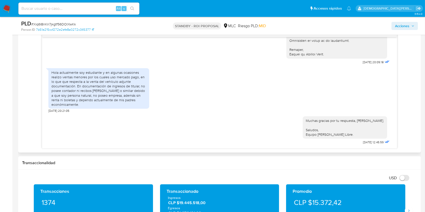
click at [95, 85] on div "Hola actualmente soy estudiante y en algunas ocasiones realizo ventas menores p…" at bounding box center [98, 88] width 95 height 37
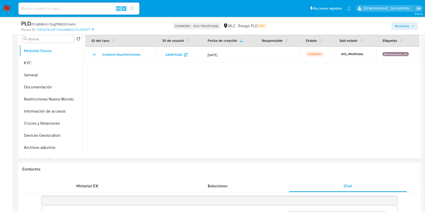
scroll to position [0, 0]
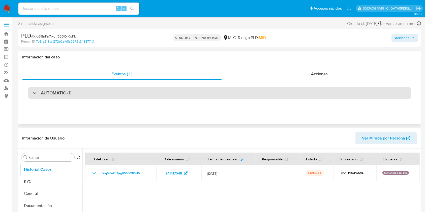
click at [89, 92] on div "AUTOMATIC (1)" at bounding box center [219, 93] width 383 height 12
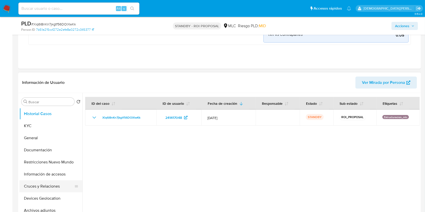
scroll to position [202, 0]
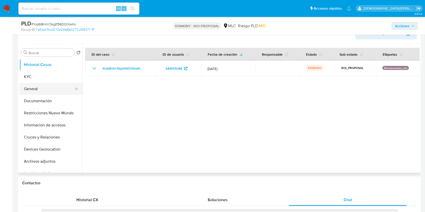
click at [36, 86] on button "General" at bounding box center [48, 89] width 59 height 12
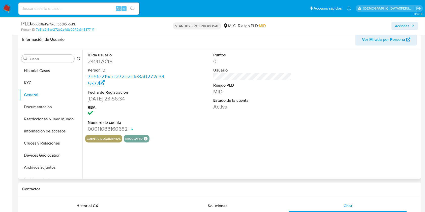
click at [102, 60] on dd "241417048" at bounding box center [127, 61] width 79 height 7
copy dd "241417048"
click at [49, 102] on button "Documentación" at bounding box center [48, 107] width 59 height 12
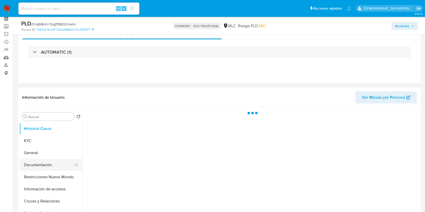
scroll to position [34, 0]
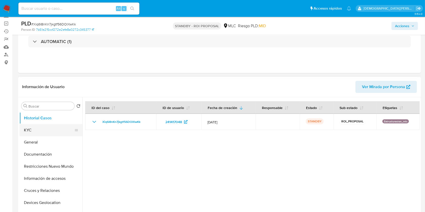
click at [46, 130] on button "KYC" at bounding box center [48, 130] width 59 height 12
select select "10"
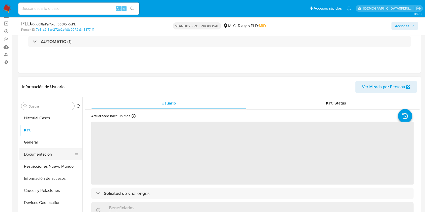
click at [46, 156] on button "Documentación" at bounding box center [48, 155] width 59 height 12
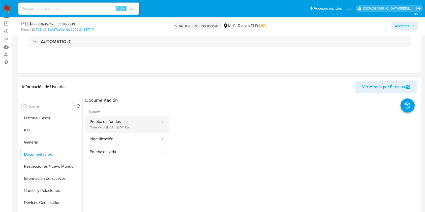
click at [139, 127] on button "Prueba de fondos Completo: [DATE] ([DATE])" at bounding box center [123, 124] width 76 height 17
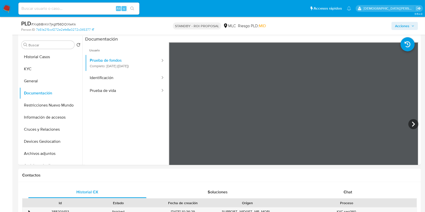
scroll to position [101, 0]
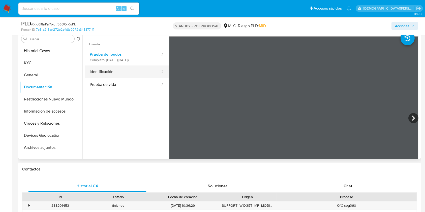
click at [107, 76] on button "Identificación" at bounding box center [123, 72] width 76 height 13
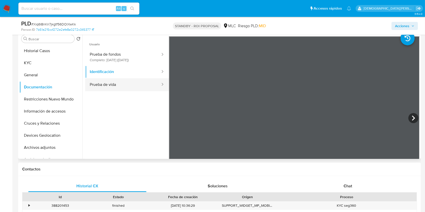
click at [123, 81] on button "Prueba de vida" at bounding box center [123, 84] width 76 height 13
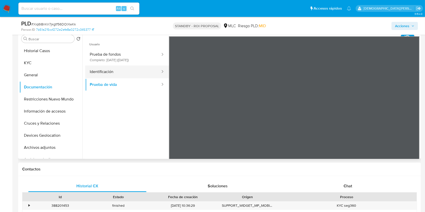
click at [95, 69] on button "Identificación" at bounding box center [123, 72] width 76 height 13
click at [412, 119] on icon at bounding box center [413, 118] width 3 height 5
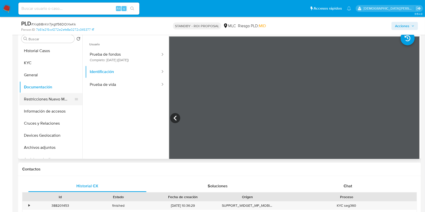
click at [42, 100] on button "Restricciones Nuevo Mundo" at bounding box center [48, 99] width 59 height 12
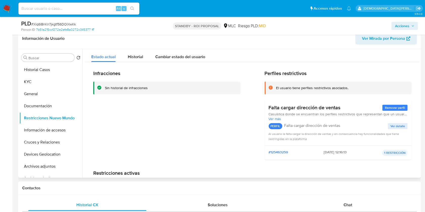
scroll to position [67, 0]
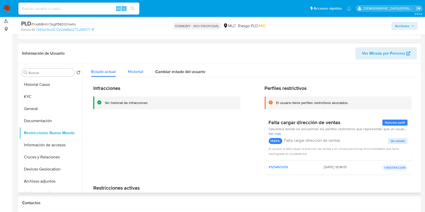
click at [132, 66] on div "Historial" at bounding box center [135, 70] width 15 height 13
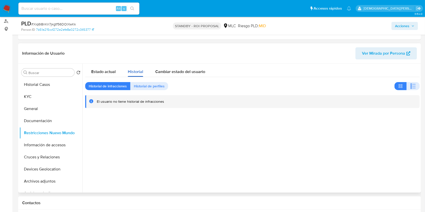
click at [135, 73] on span "Historial" at bounding box center [135, 72] width 15 height 6
click at [110, 72] on span "Estado actual" at bounding box center [103, 72] width 24 height 6
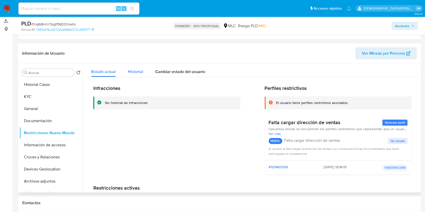
click at [136, 72] on span "Historial" at bounding box center [135, 72] width 15 height 6
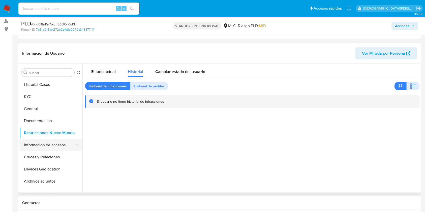
click at [44, 149] on button "Información de accesos" at bounding box center [48, 145] width 59 height 12
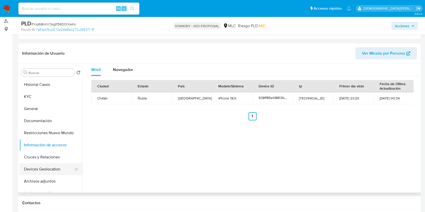
click at [44, 170] on button "Devices Geolocation" at bounding box center [48, 169] width 59 height 12
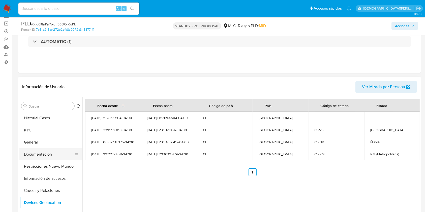
scroll to position [34, 0]
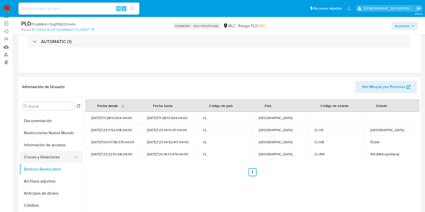
click at [44, 160] on button "Cruces y Relaciones" at bounding box center [48, 157] width 59 height 12
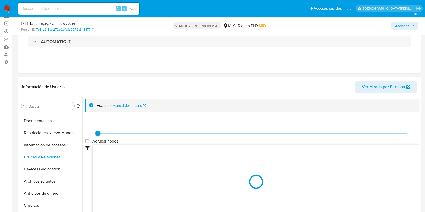
scroll to position [101, 0]
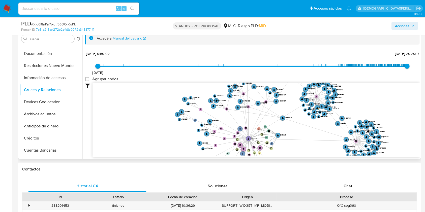
drag, startPoint x: 246, startPoint y: 110, endPoint x: 275, endPoint y: 137, distance: 39.4
click at [275, 137] on icon "phone-c106cfbfe08f36283fc7b7032d2636ce  user-241417048  241417048 person-7b51…" at bounding box center [256, 119] width 327 height 73
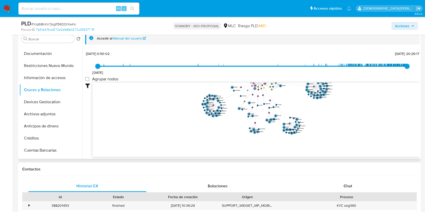
drag, startPoint x: 270, startPoint y: 127, endPoint x: 267, endPoint y: 76, distance: 50.3
click at [267, 76] on div "23/8/2021 23/8/2021, 0:50:02 13/8/2025, 20:29:17 Agrupar nodos Filtros Confianz…" at bounding box center [252, 103] width 335 height 107
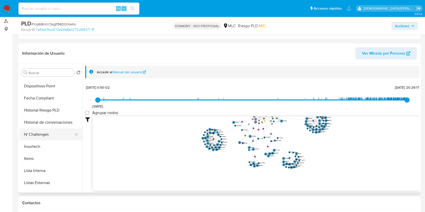
scroll to position [0, 0]
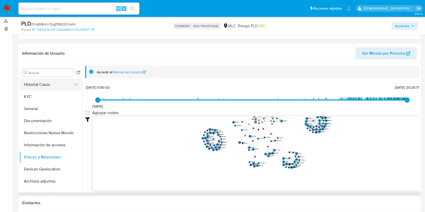
click at [43, 87] on button "Historial Casos" at bounding box center [48, 85] width 59 height 12
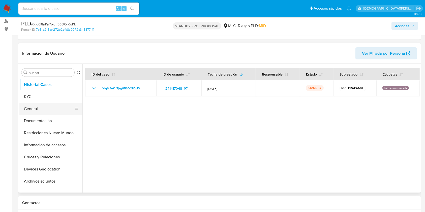
click at [45, 106] on button "General" at bounding box center [48, 109] width 59 height 12
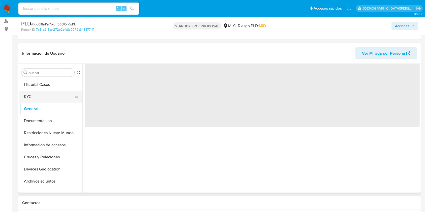
click at [47, 97] on button "KYC" at bounding box center [48, 97] width 59 height 12
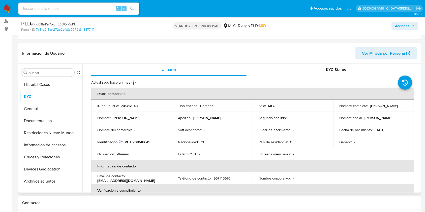
click at [139, 143] on p "RUT 209148641" at bounding box center [137, 142] width 25 height 5
copy p "209148641"
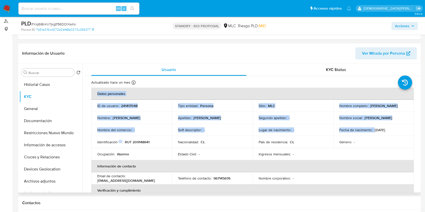
drag, startPoint x: 373, startPoint y: 130, endPoint x: 414, endPoint y: 132, distance: 41.4
click at [393, 133] on td "Fecha de nacimiento : 19/11/2001" at bounding box center [374, 130] width 81 height 12
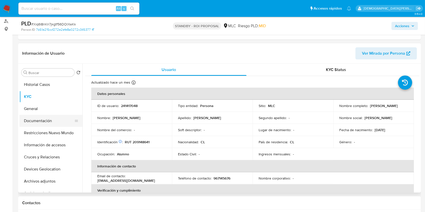
click at [42, 116] on button "Documentación" at bounding box center [48, 121] width 59 height 12
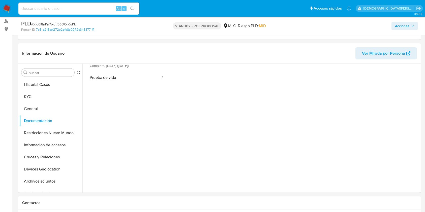
scroll to position [235, 0]
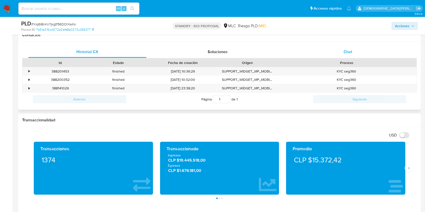
click at [341, 49] on div "Chat" at bounding box center [348, 52] width 118 height 12
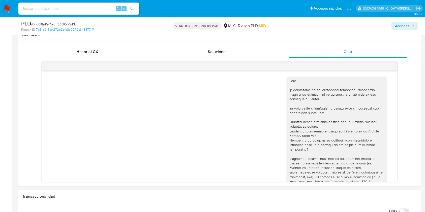
scroll to position [158, 0]
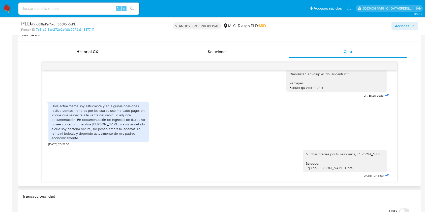
click at [93, 126] on div "Hola actualmente soy estudiante y en algunas ocasiones realizo ventas menores p…" at bounding box center [98, 122] width 95 height 37
drag, startPoint x: 63, startPoint y: 111, endPoint x: 77, endPoint y: 119, distance: 16.9
click at [77, 119] on div "Hola actualmente soy estudiante y en algunas ocasiones realizo ventas menores p…" at bounding box center [98, 122] width 95 height 37
click at [88, 134] on div "Hola actualmente soy estudiante y en algunas ocasiones realizo ventas menores p…" at bounding box center [98, 122] width 95 height 37
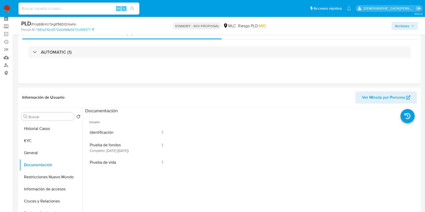
scroll to position [34, 0]
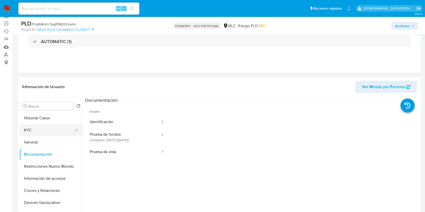
click at [38, 126] on button "KYC" at bounding box center [48, 130] width 59 height 12
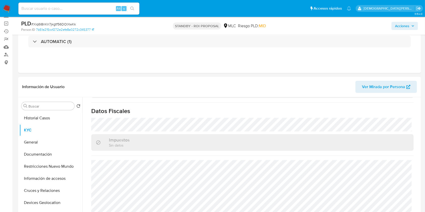
scroll to position [0, 0]
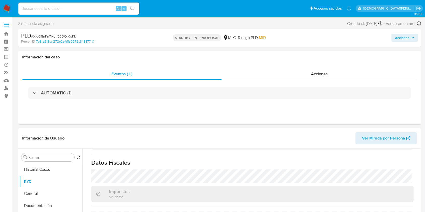
click at [402, 36] on span "Acciones" at bounding box center [402, 38] width 14 height 8
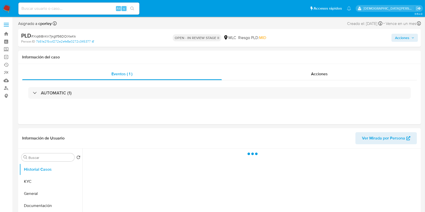
click at [397, 37] on span "Acciones" at bounding box center [402, 38] width 14 height 8
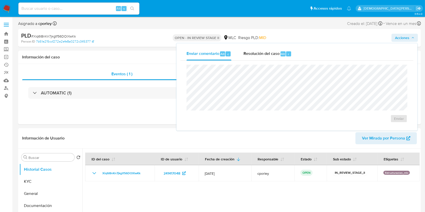
select select "10"
click at [267, 56] on span "Resolución del caso" at bounding box center [262, 54] width 36 height 6
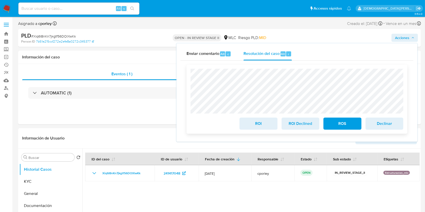
click at [258, 125] on span "ROI" at bounding box center [258, 123] width 25 height 11
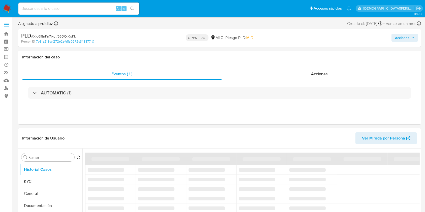
select select "10"
